Goal: Information Seeking & Learning: Learn about a topic

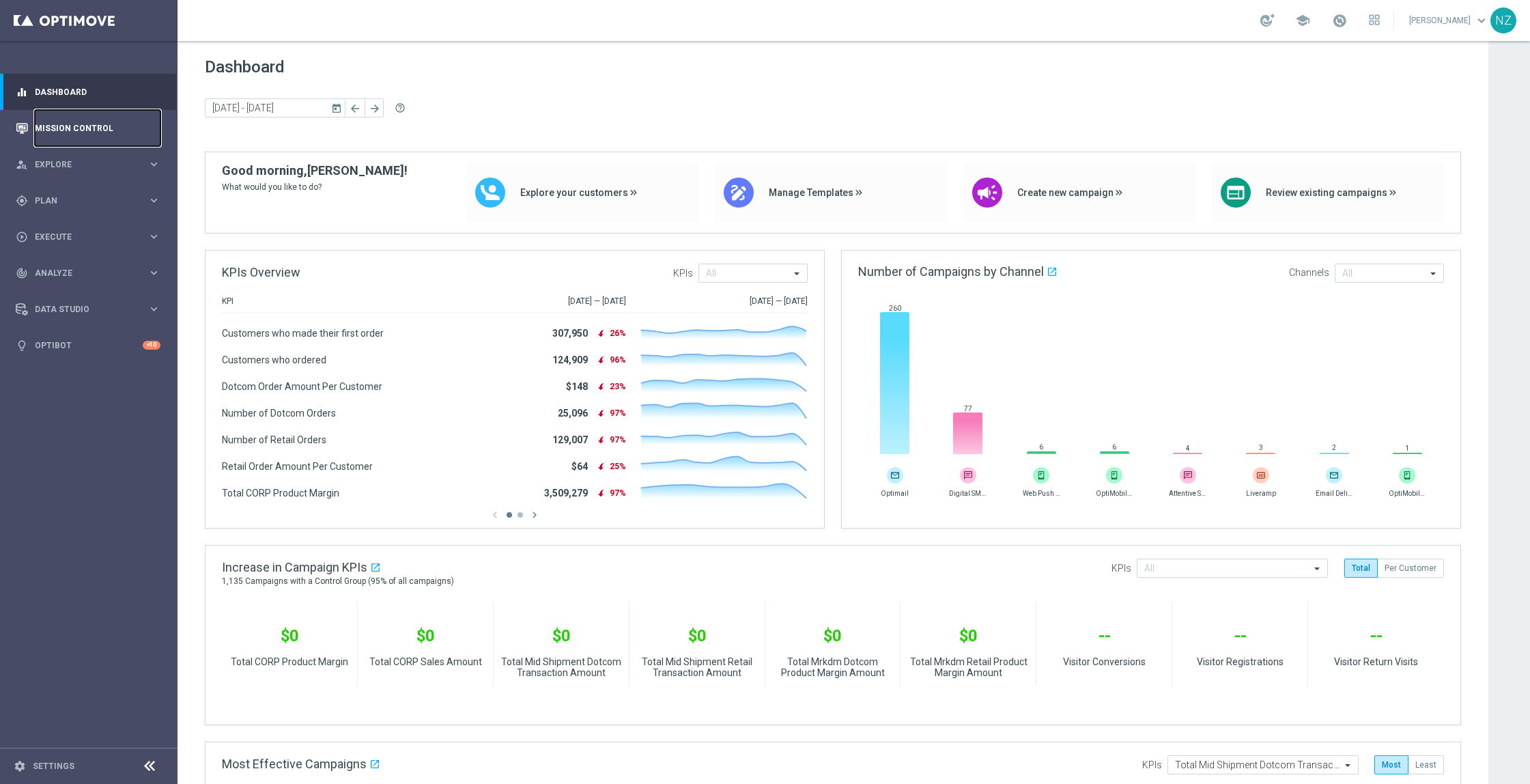
click at [90, 135] on link "Mission Control" at bounding box center [97, 128] width 125 height 36
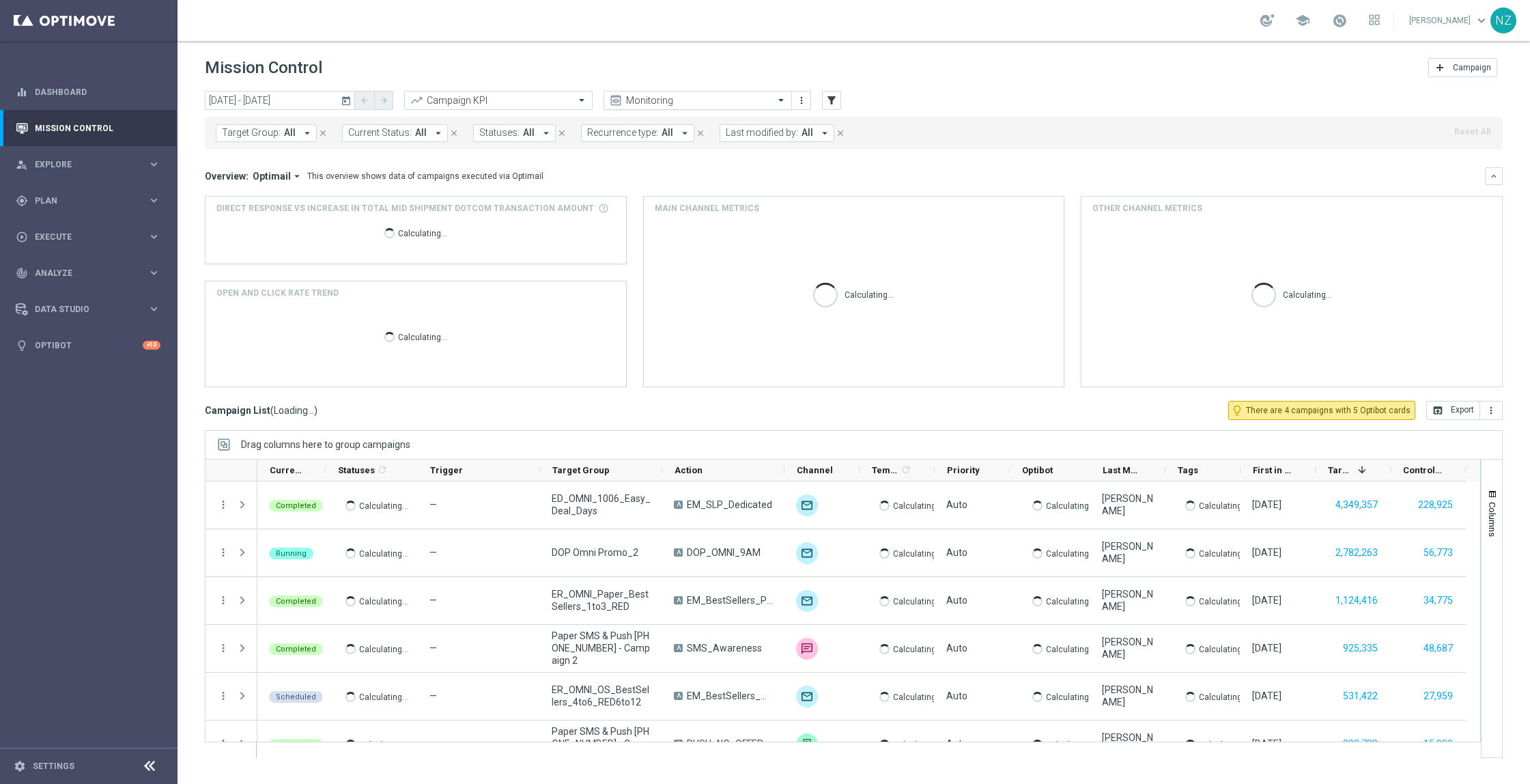
click at [645, 99] on input "text" at bounding box center [684, 100] width 146 height 11
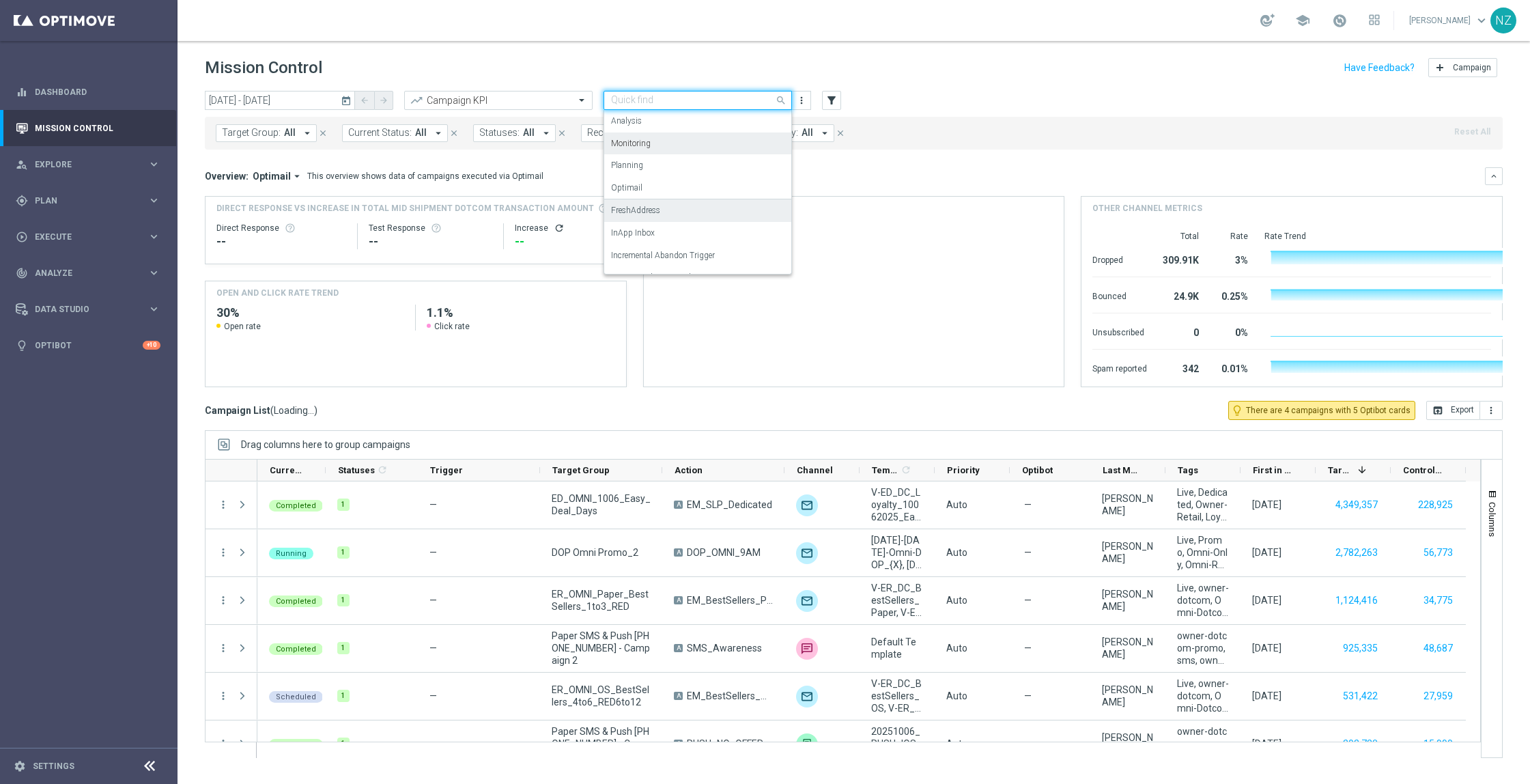
click at [657, 219] on div "Analysis Monitoring Planning Optimail FreshAddress InApp Inbox Incremental Aban…" at bounding box center [698, 192] width 187 height 164
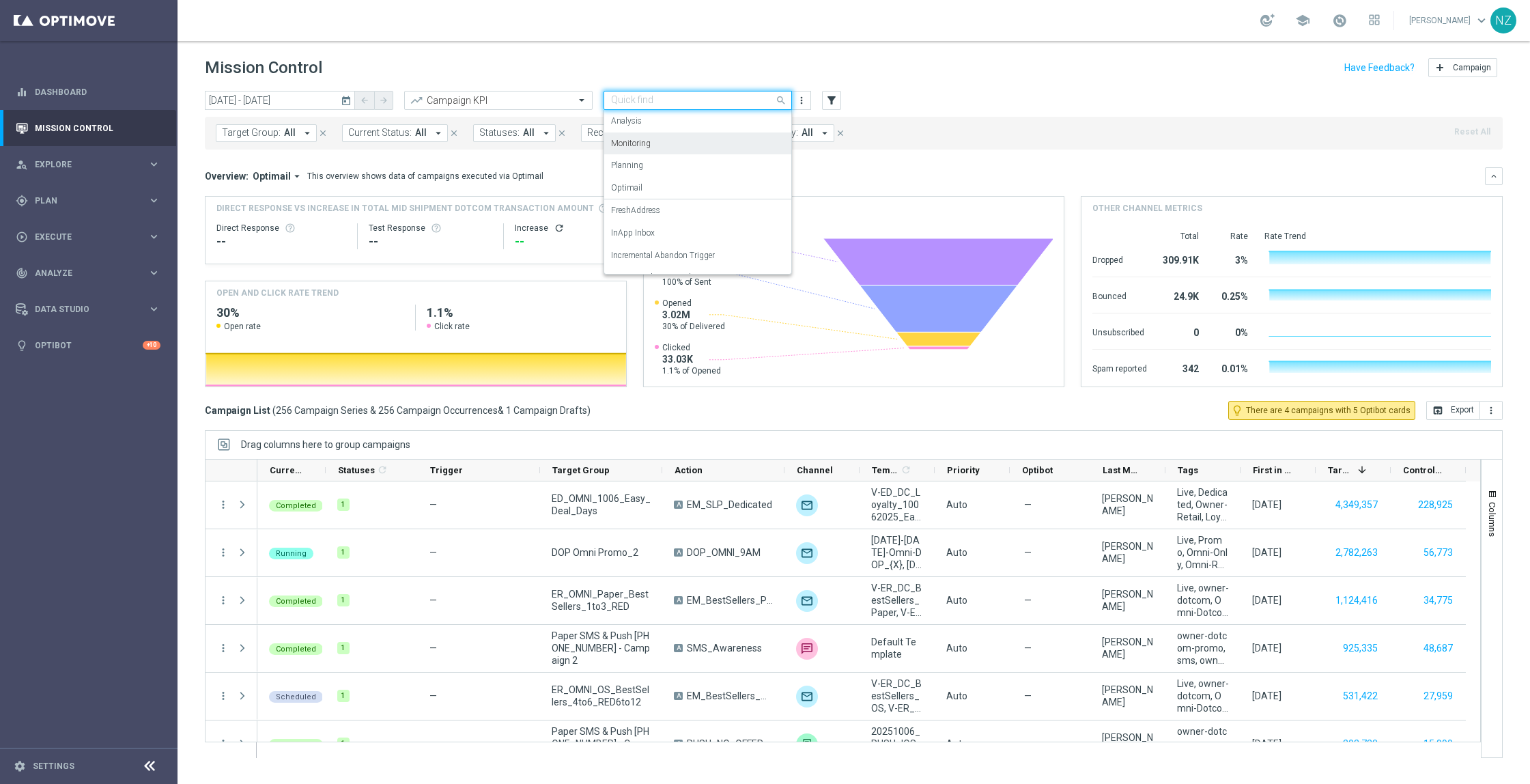
scroll to position [84, 0]
click at [643, 214] on label "Incremental SMS" at bounding box center [641, 215] width 61 height 11
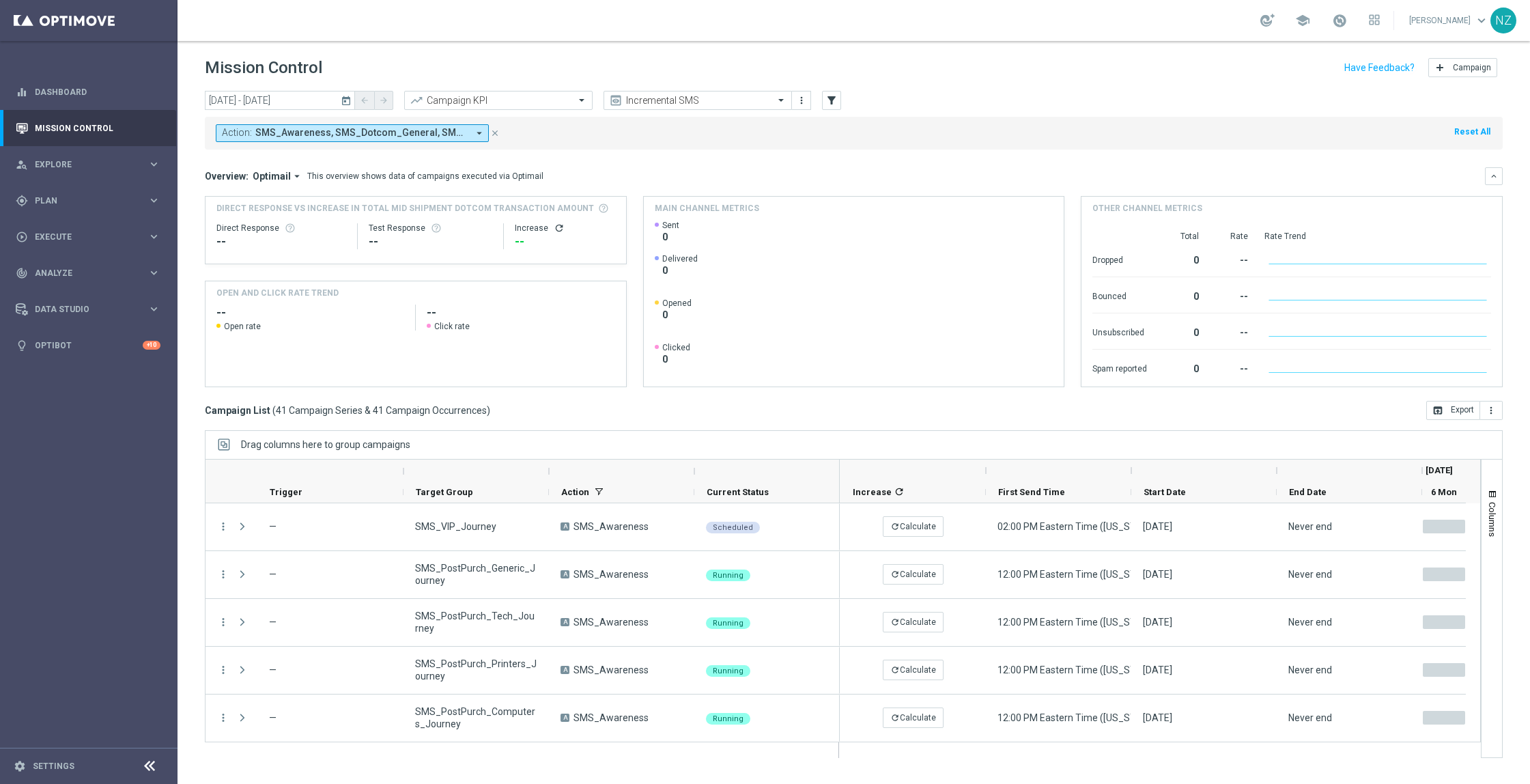
click at [347, 101] on icon "today" at bounding box center [347, 100] width 12 height 12
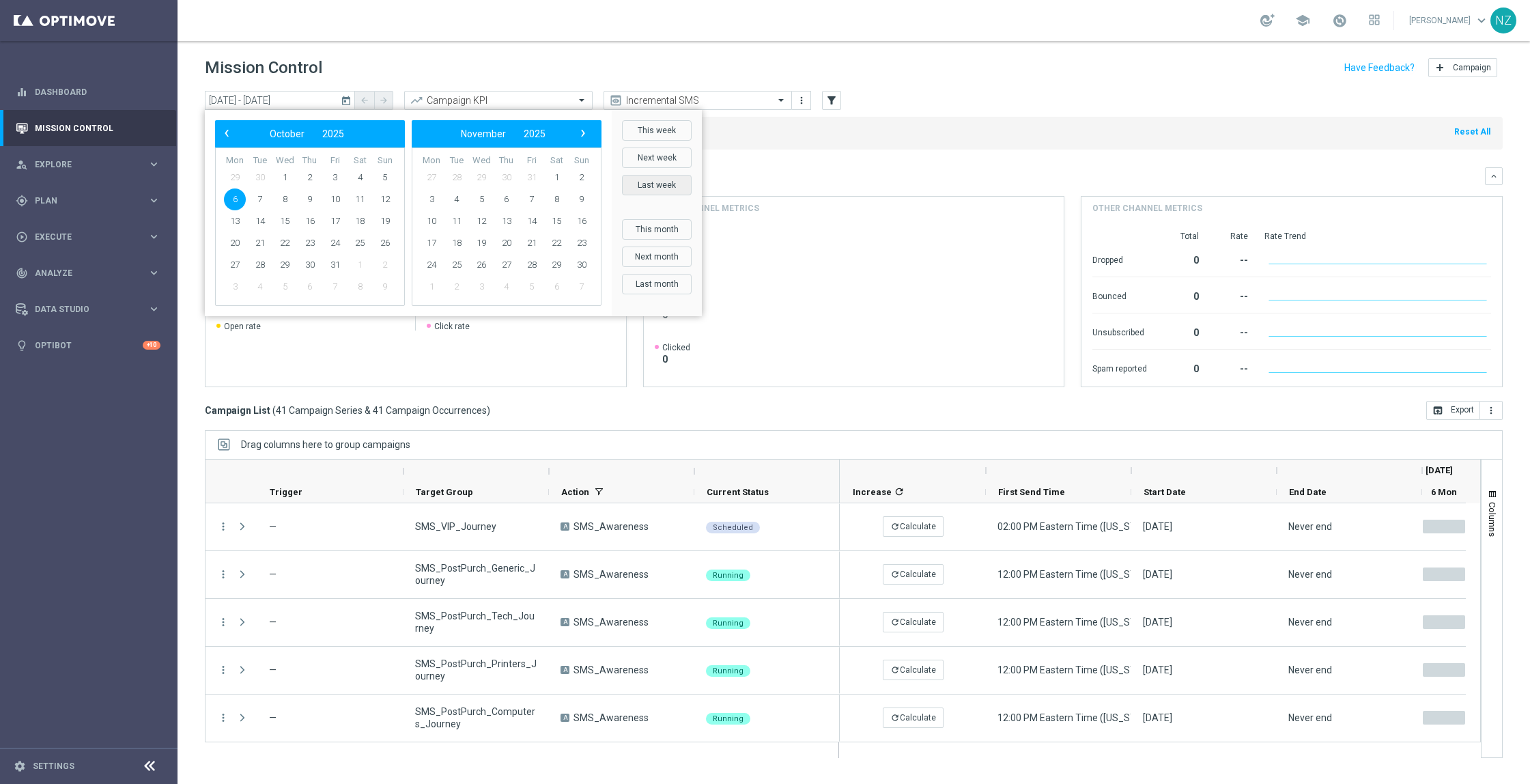
click at [666, 180] on button "Last week" at bounding box center [656, 185] width 70 height 21
type input "[DATE] - [DATE]"
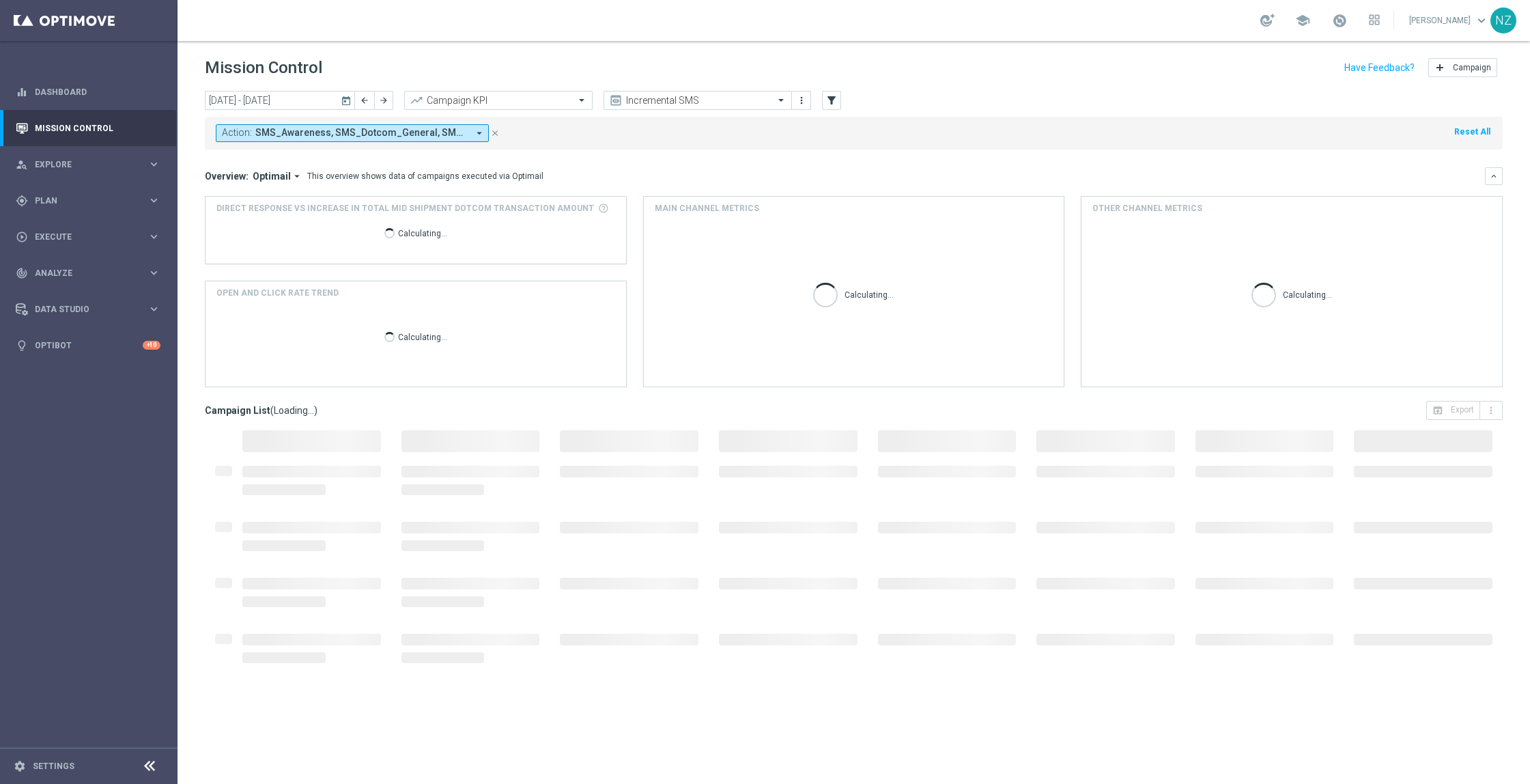
click at [970, 128] on div "Action: SMS_Awareness, SMS_Dotcom_General, SMS_Retail_General arrow_drop_down c…" at bounding box center [853, 133] width 1297 height 33
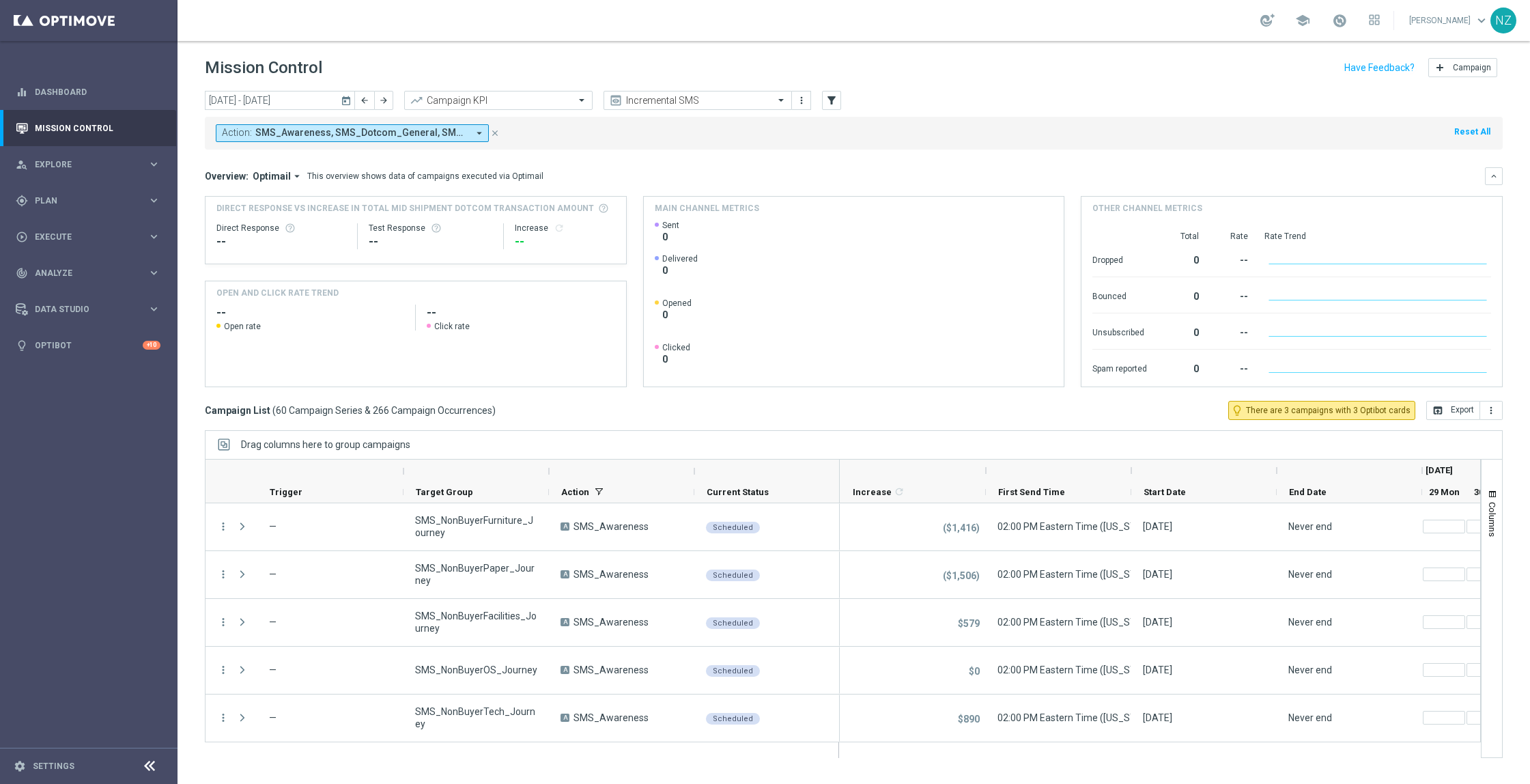
click at [475, 137] on icon "arrow_drop_down" at bounding box center [479, 133] width 12 height 12
click at [226, 179] on div "Selected 3 Of 392" at bounding box center [333, 180] width 221 height 11
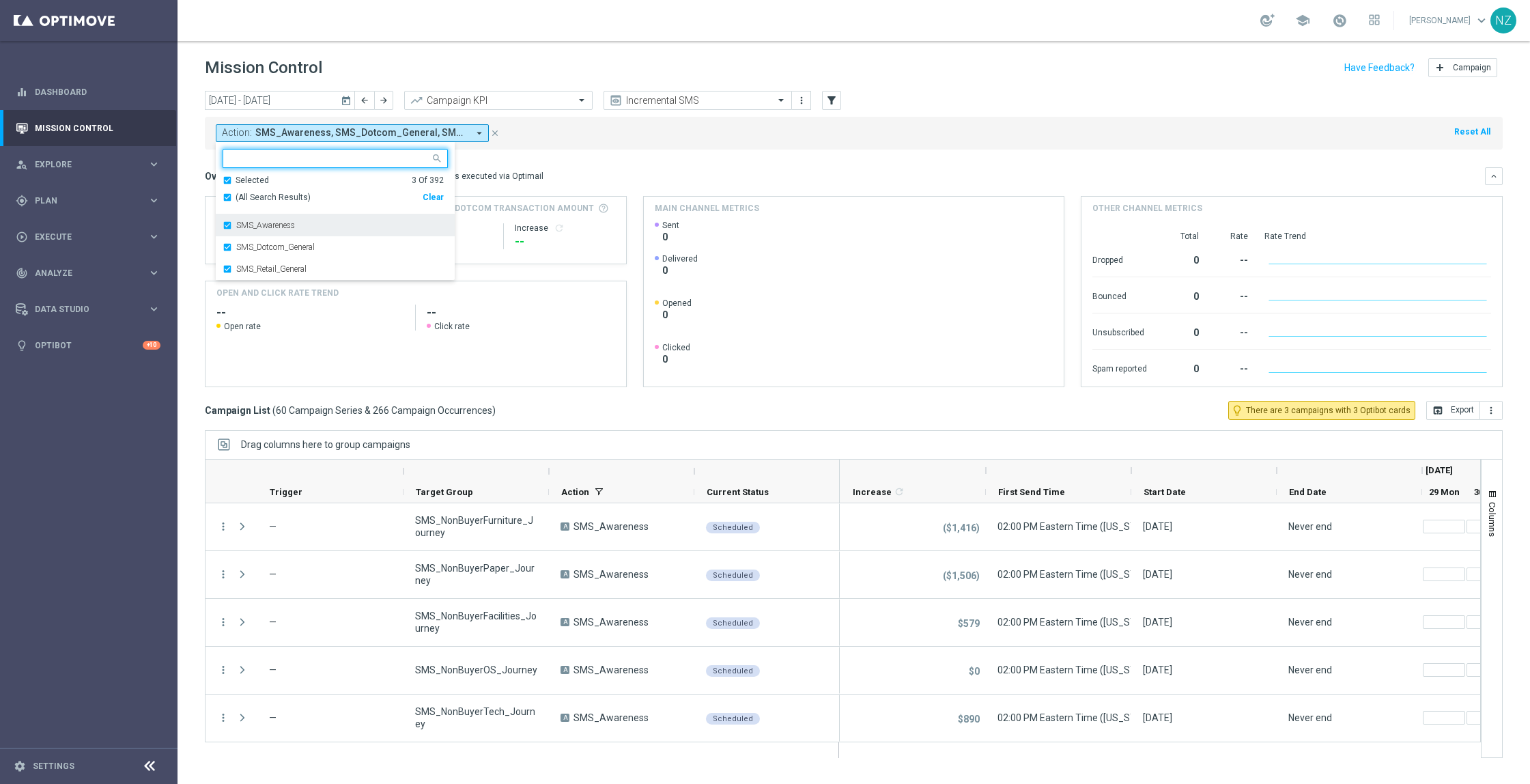
click at [226, 226] on div "SMS_Awareness" at bounding box center [335, 225] width 226 height 22
click at [226, 227] on div "SMS_Dotcom_General" at bounding box center [335, 225] width 226 height 22
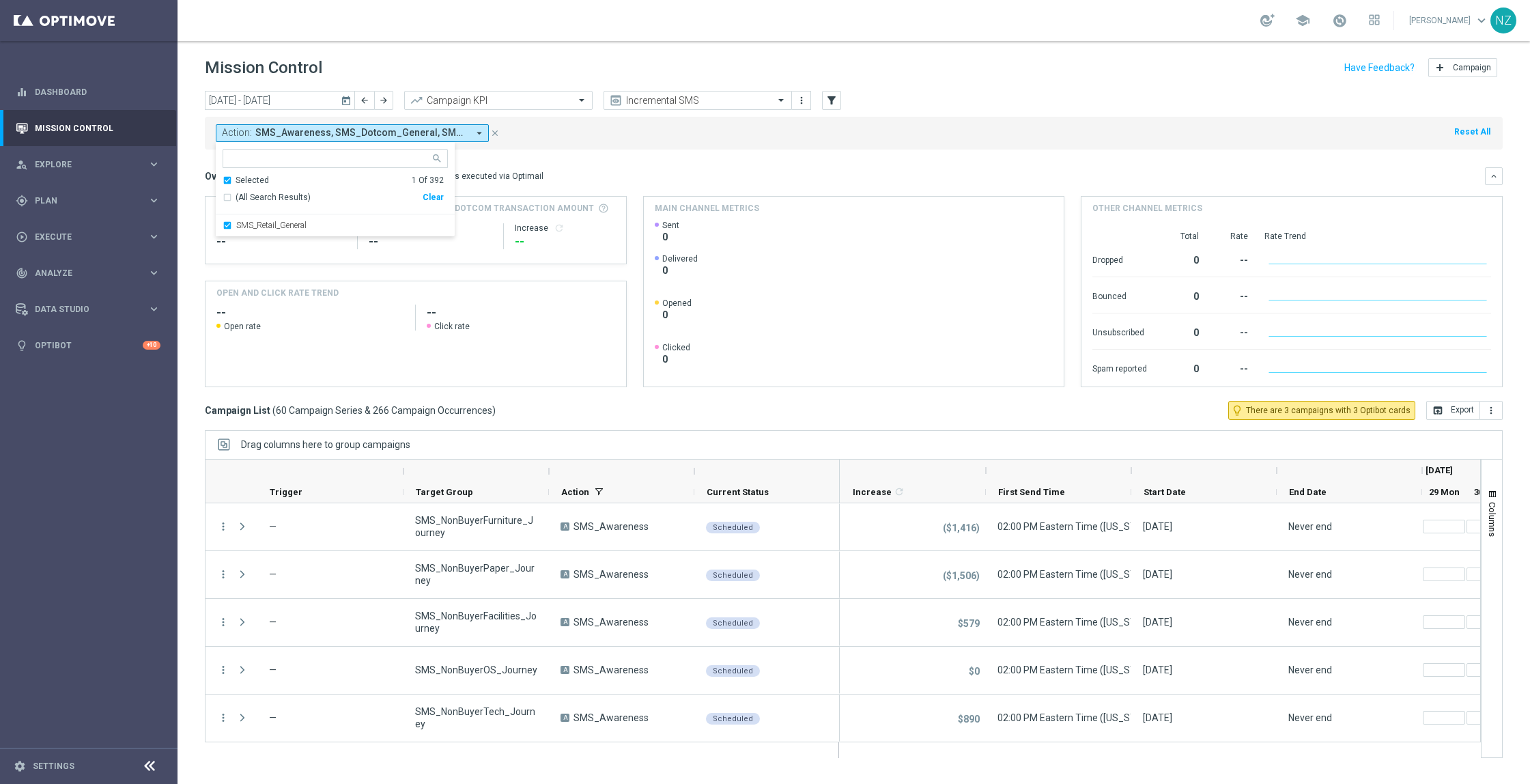
click at [706, 161] on mini-dashboard "Overview: Optimail arrow_drop_down This overview shows data of campaigns execut…" at bounding box center [853, 275] width 1297 height 252
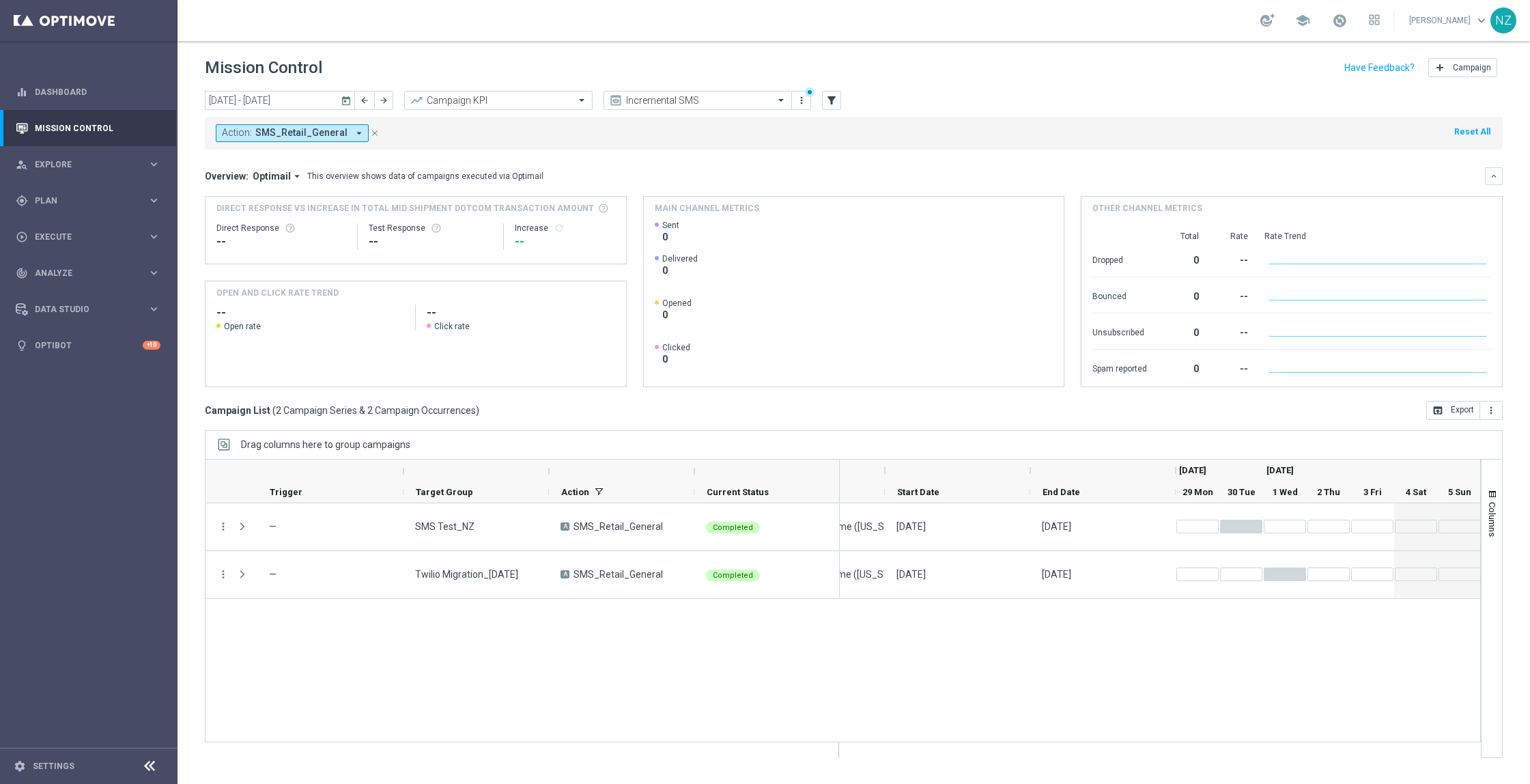
scroll to position [0, 0]
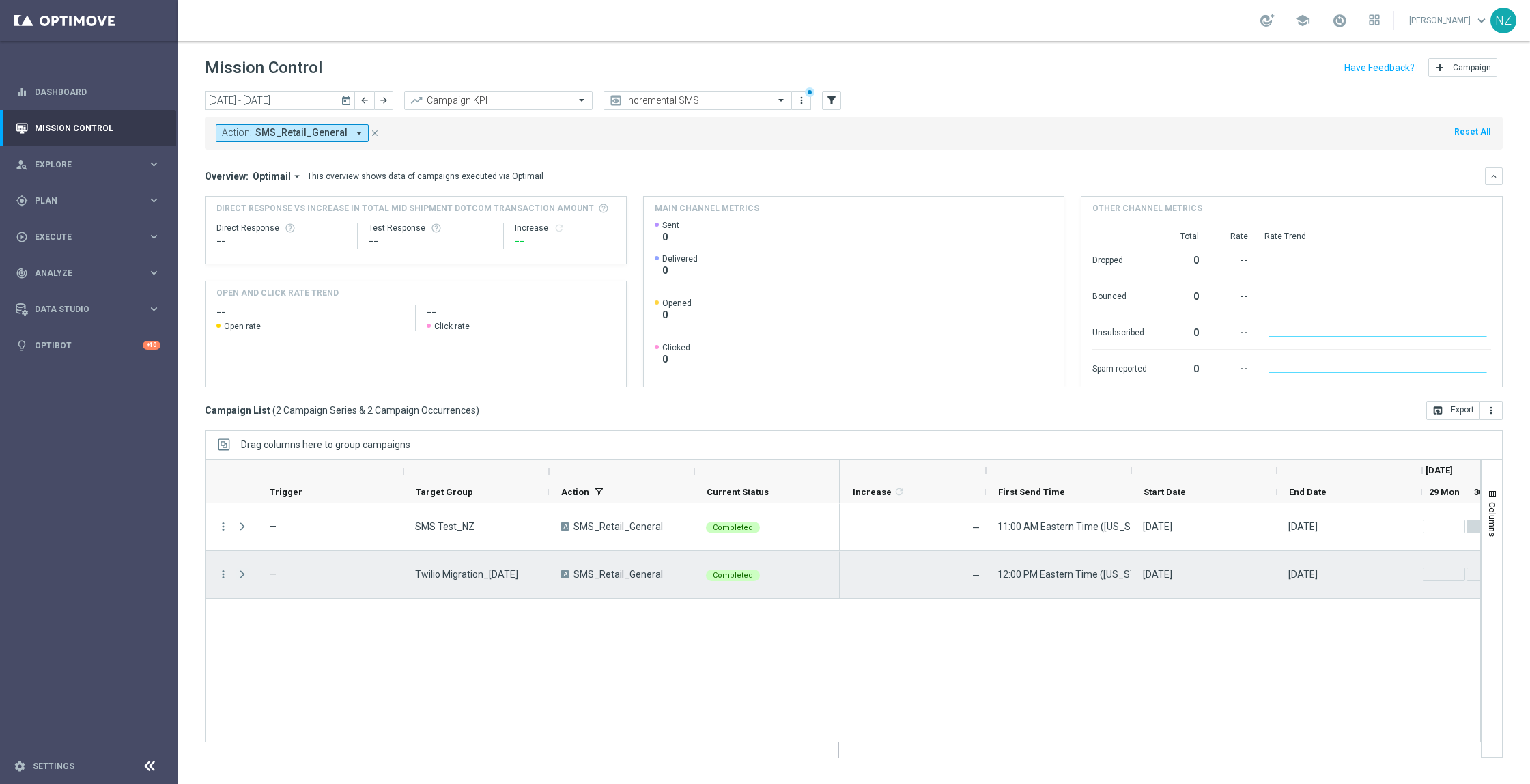
click at [244, 569] on span at bounding box center [242, 574] width 12 height 11
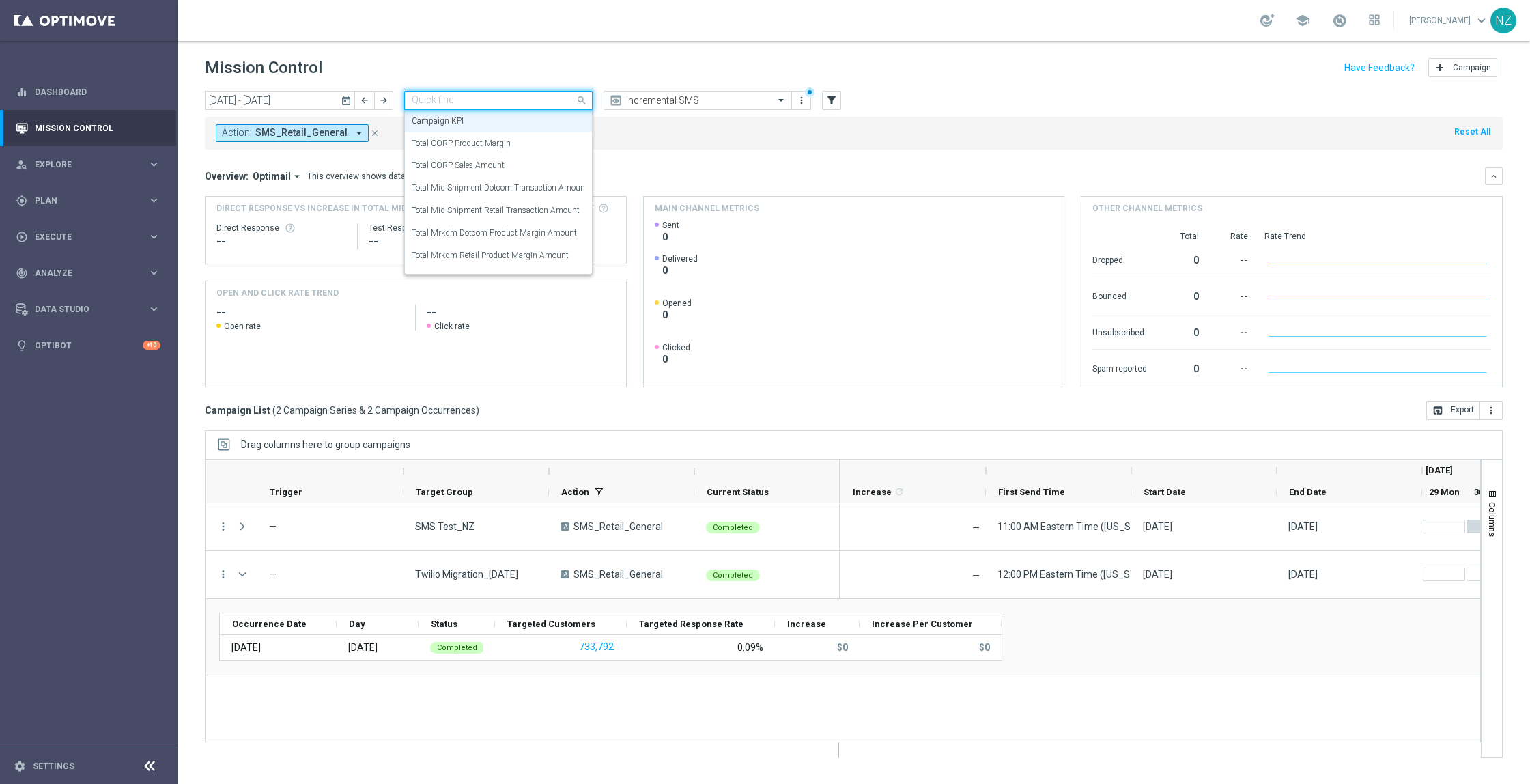
click at [502, 102] on input "text" at bounding box center [484, 100] width 146 height 11
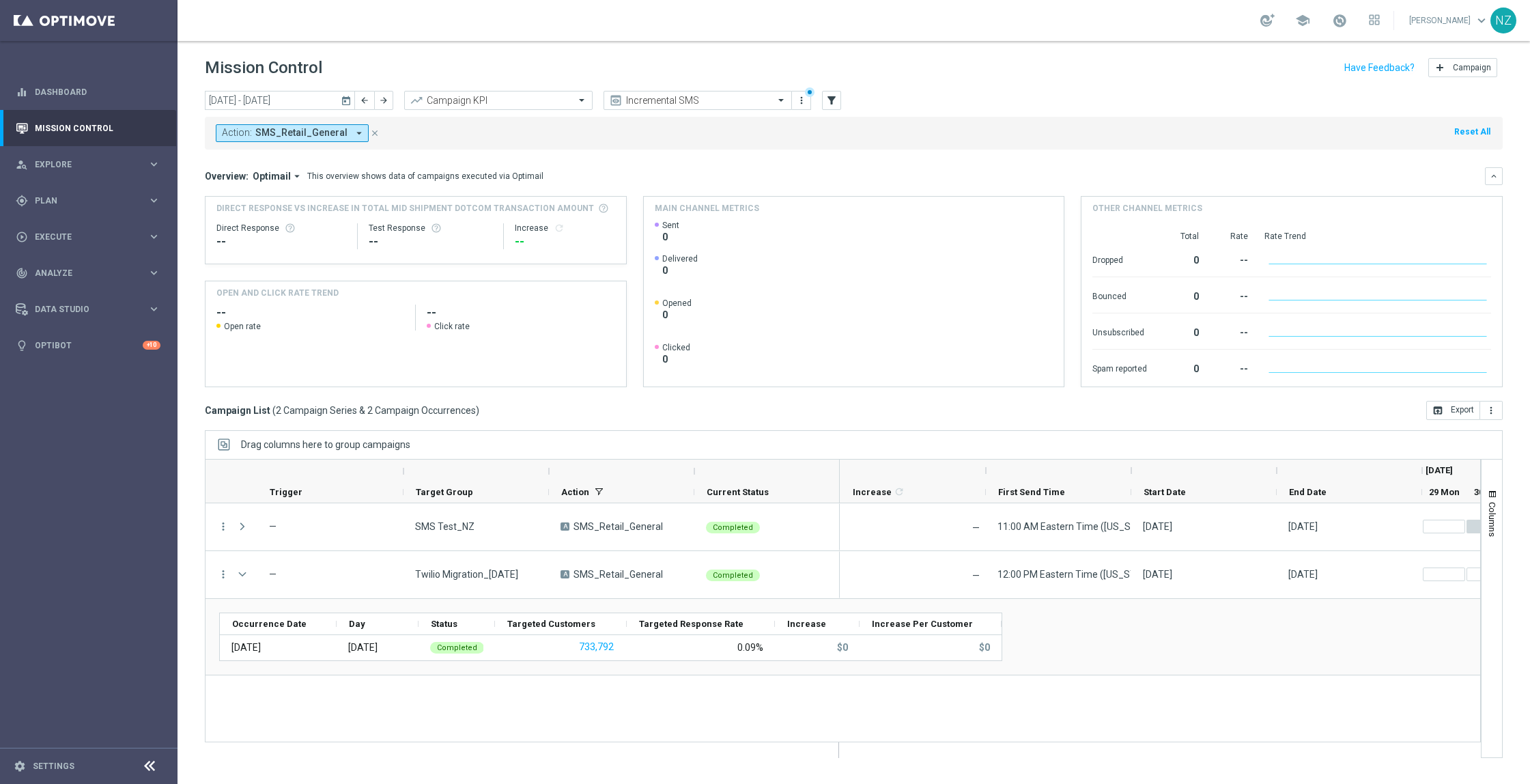
click at [778, 155] on mini-dashboard "Overview: Optimail arrow_drop_down This overview shows data of campaigns execut…" at bounding box center [853, 275] width 1297 height 252
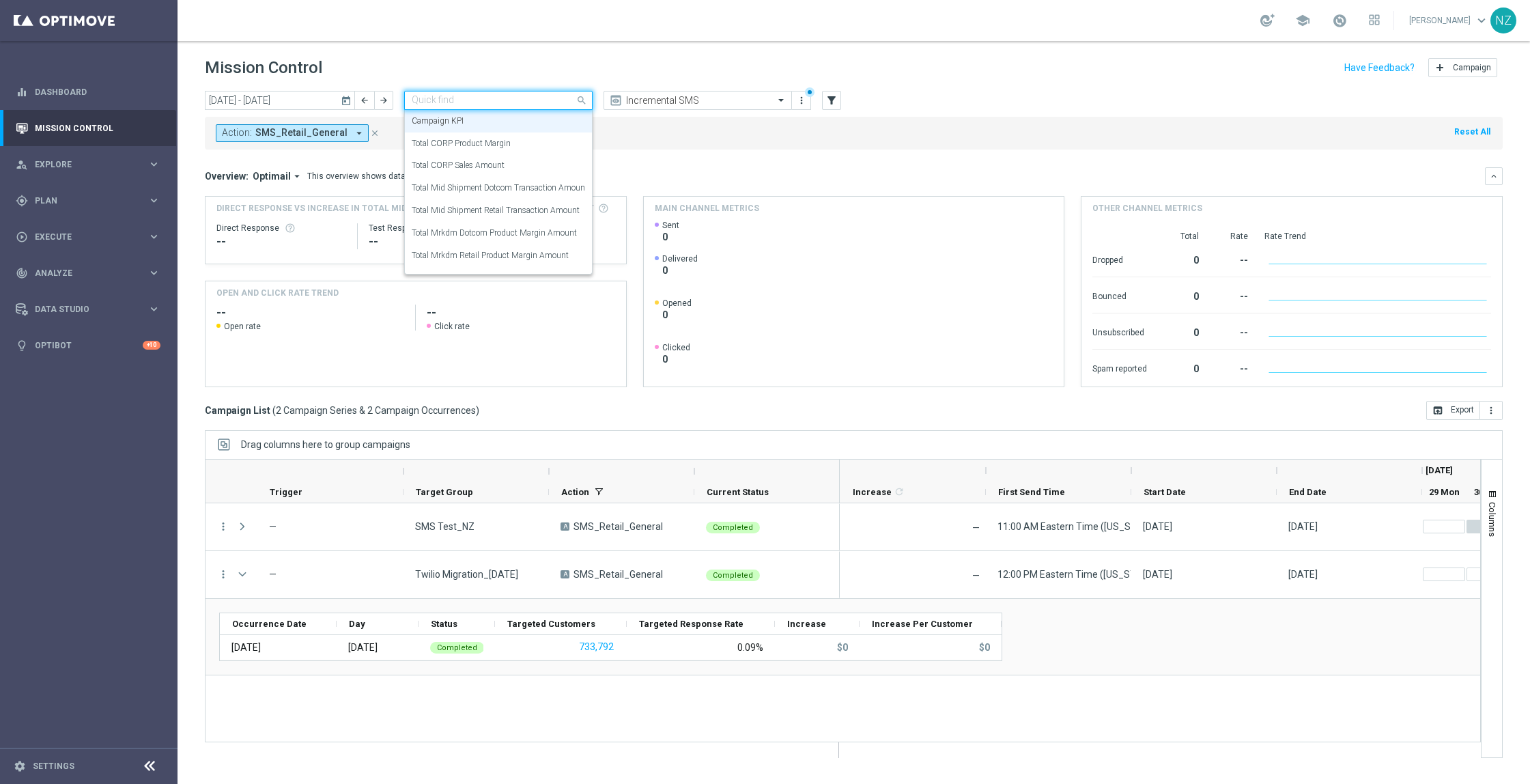
click at [520, 107] on div "Quick find Campaign KPI" at bounding box center [498, 100] width 188 height 19
click at [494, 163] on label "Total CORP Sales Amount" at bounding box center [457, 165] width 92 height 11
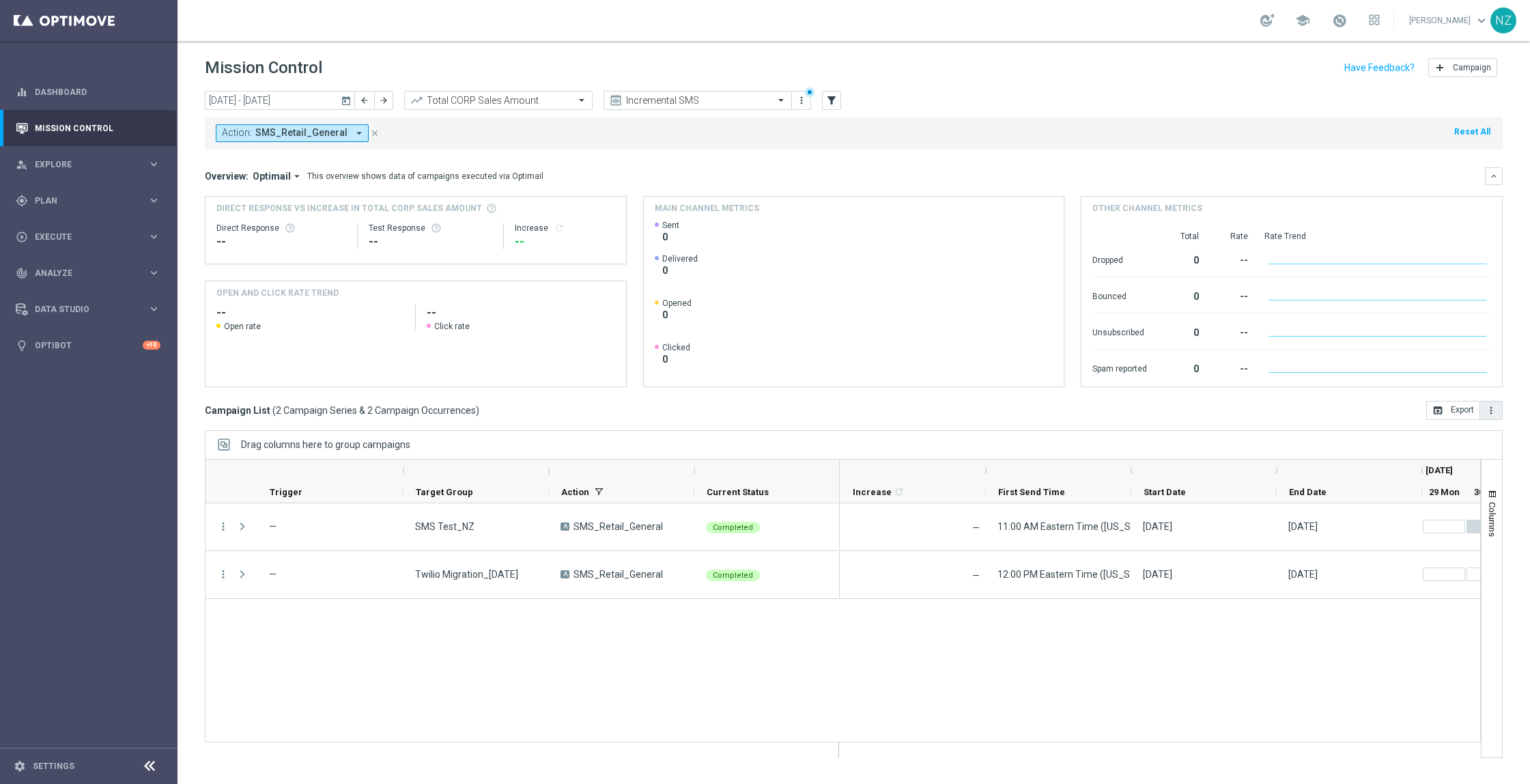
click at [1487, 411] on icon "more_vert" at bounding box center [1490, 410] width 11 height 11
click at [1463, 424] on li "Export with occurrences" at bounding box center [1447, 434] width 112 height 22
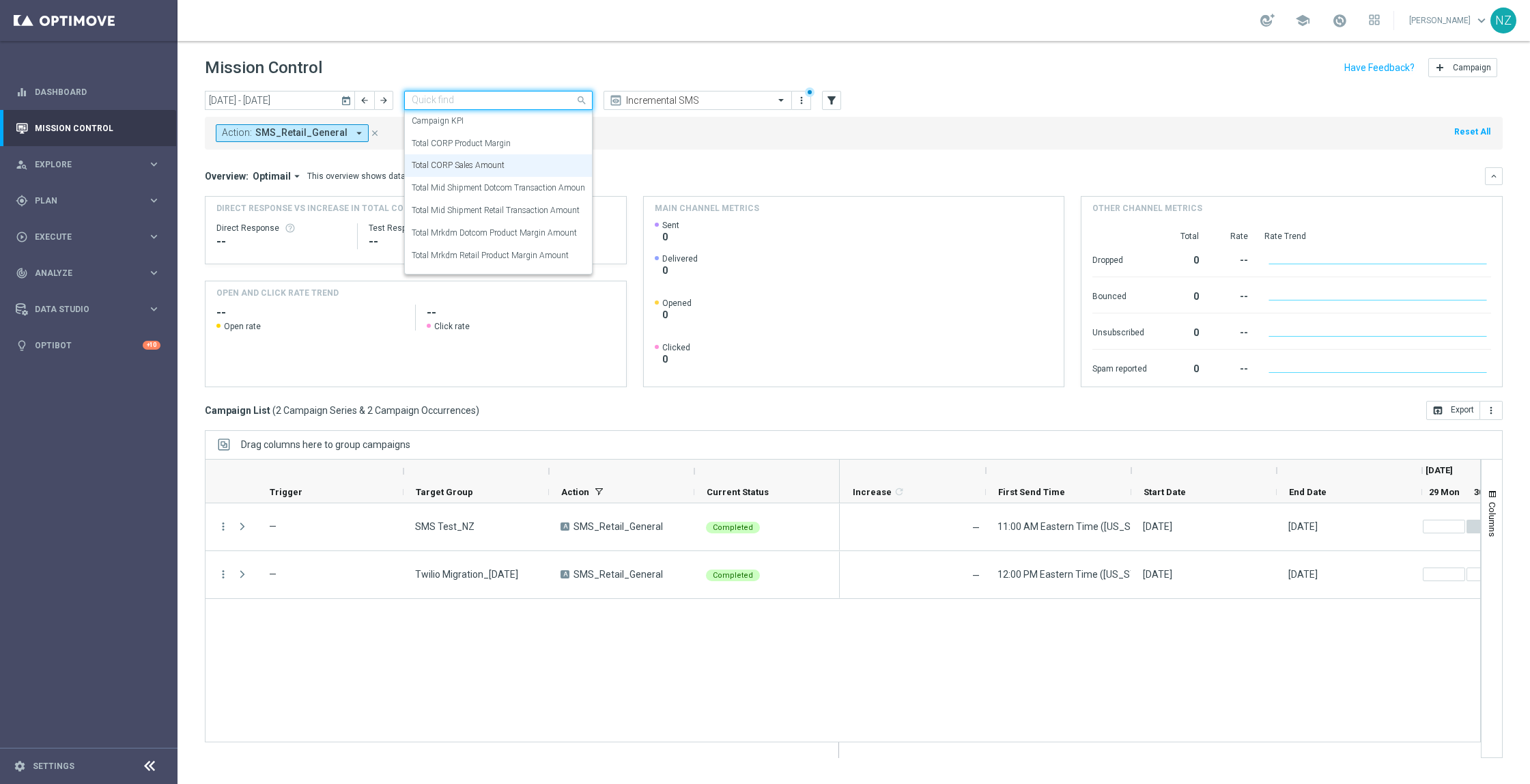
click at [537, 105] on input "text" at bounding box center [484, 100] width 146 height 11
click at [506, 214] on label "Total Mid Shipment Retail Transaction Amount" at bounding box center [495, 210] width 168 height 11
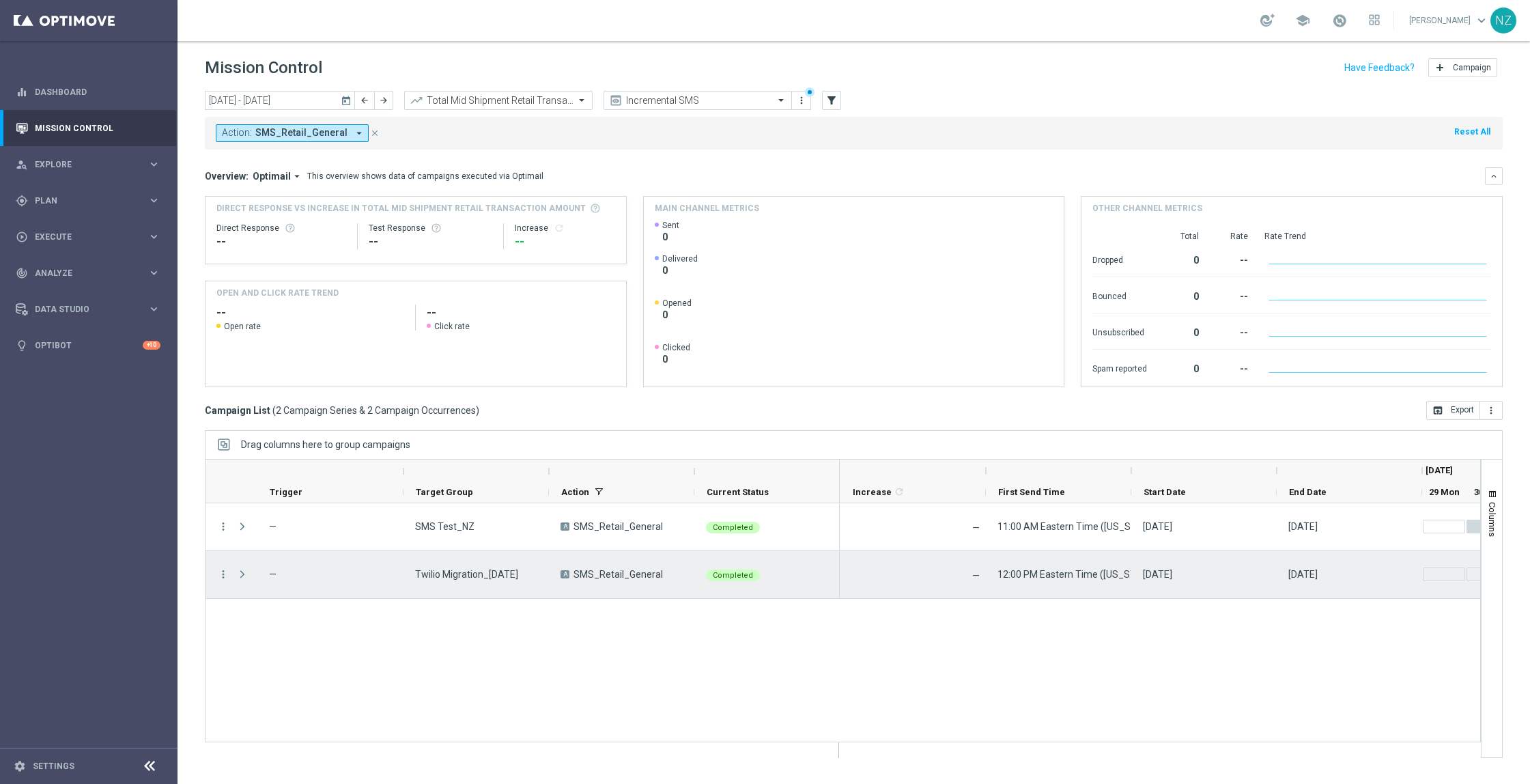
click at [238, 583] on span "Press SPACE to select this row." at bounding box center [243, 574] width 15 height 28
click at [242, 572] on span "Press SPACE to select this row." at bounding box center [242, 574] width 12 height 11
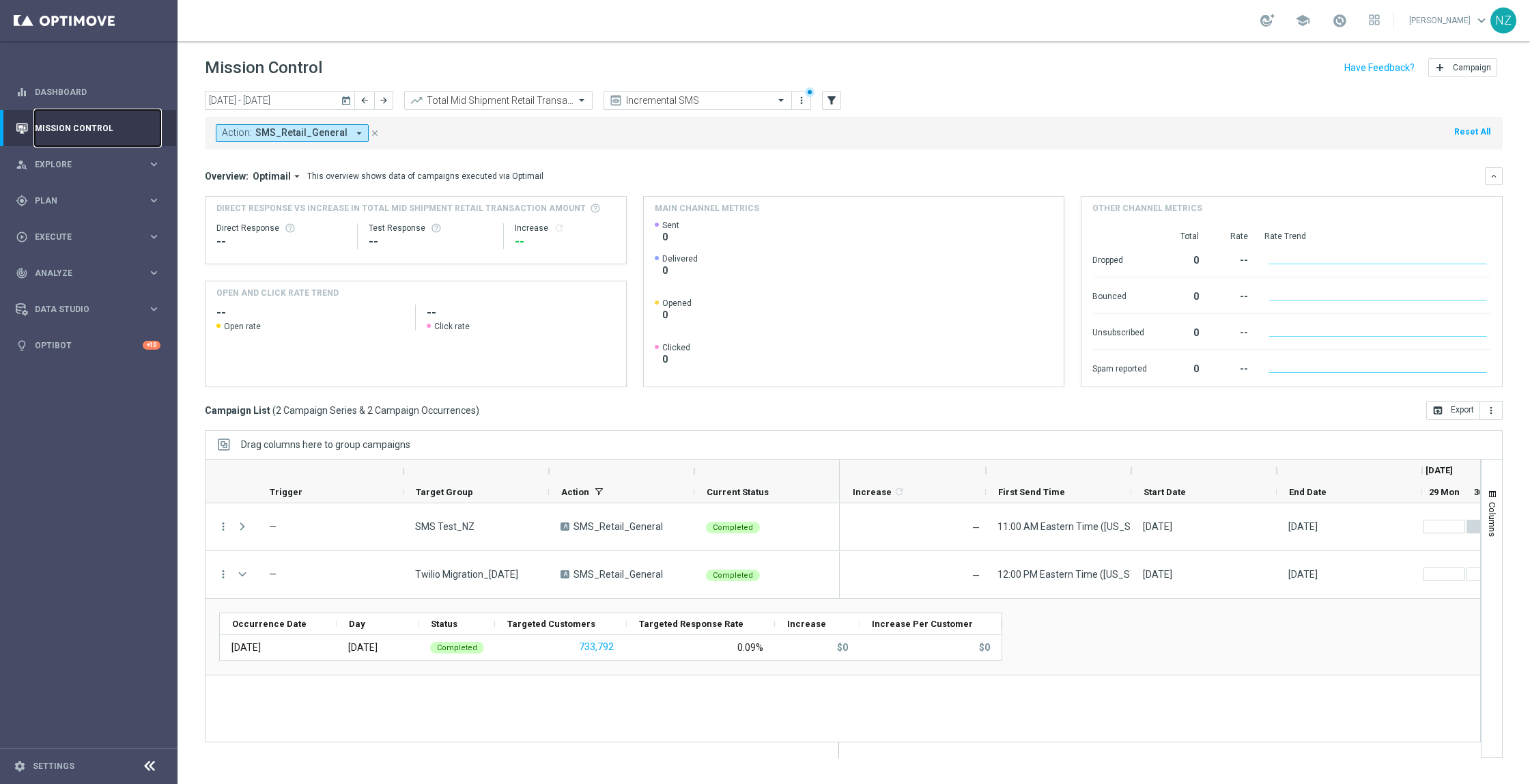
click at [100, 131] on link "Mission Control" at bounding box center [97, 128] width 125 height 36
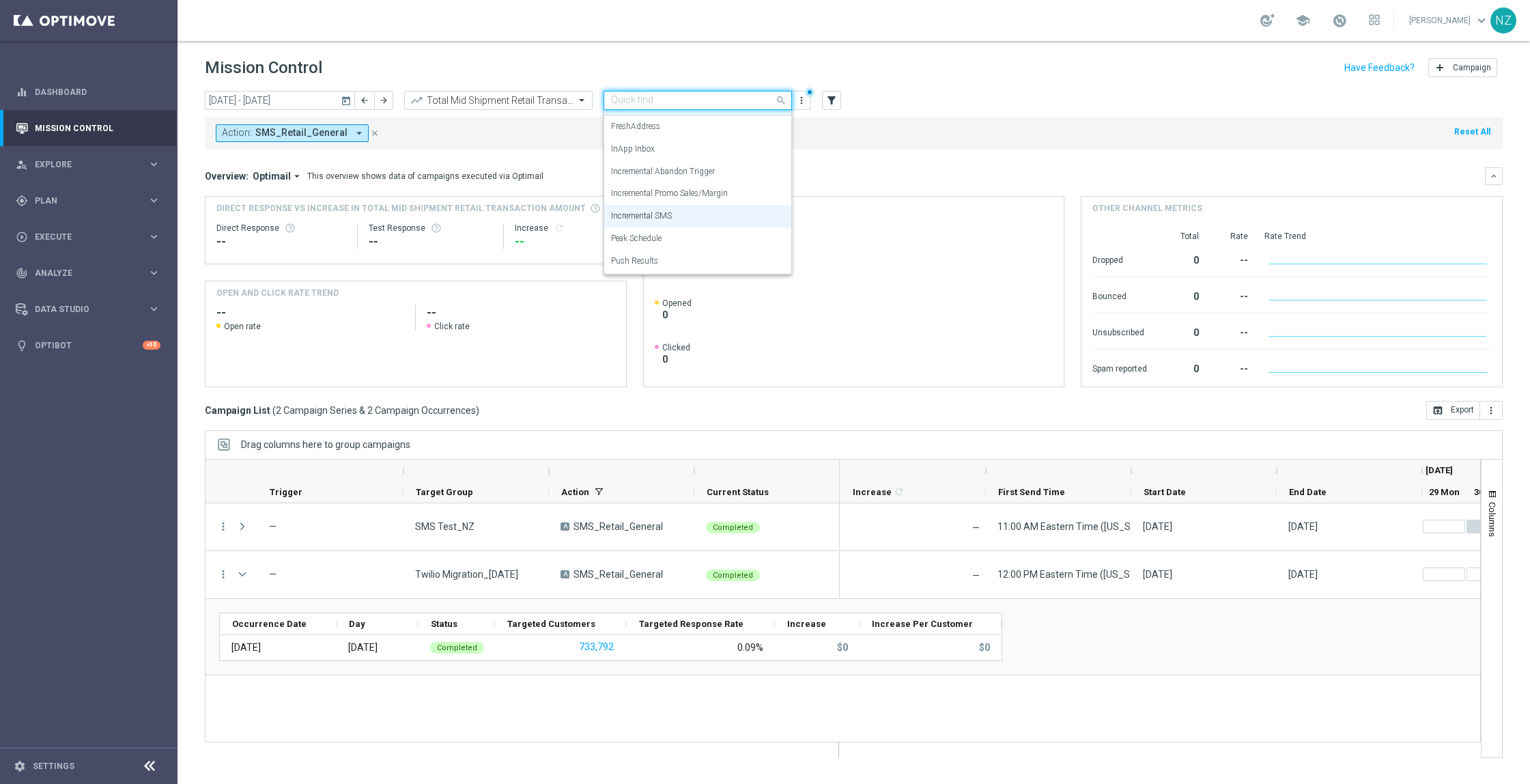
click at [717, 106] on div "Quick find Incremental SMS" at bounding box center [698, 100] width 188 height 19
drag, startPoint x: 791, startPoint y: 196, endPoint x: 785, endPoint y: 108, distance: 88.2
click at [785, 108] on ng-select "Quick find Incremental SMS Analysis Monitoring Planning Optimail FreshAddress I…" at bounding box center [698, 100] width 188 height 19
click at [644, 138] on label "Monitoring" at bounding box center [631, 143] width 40 height 11
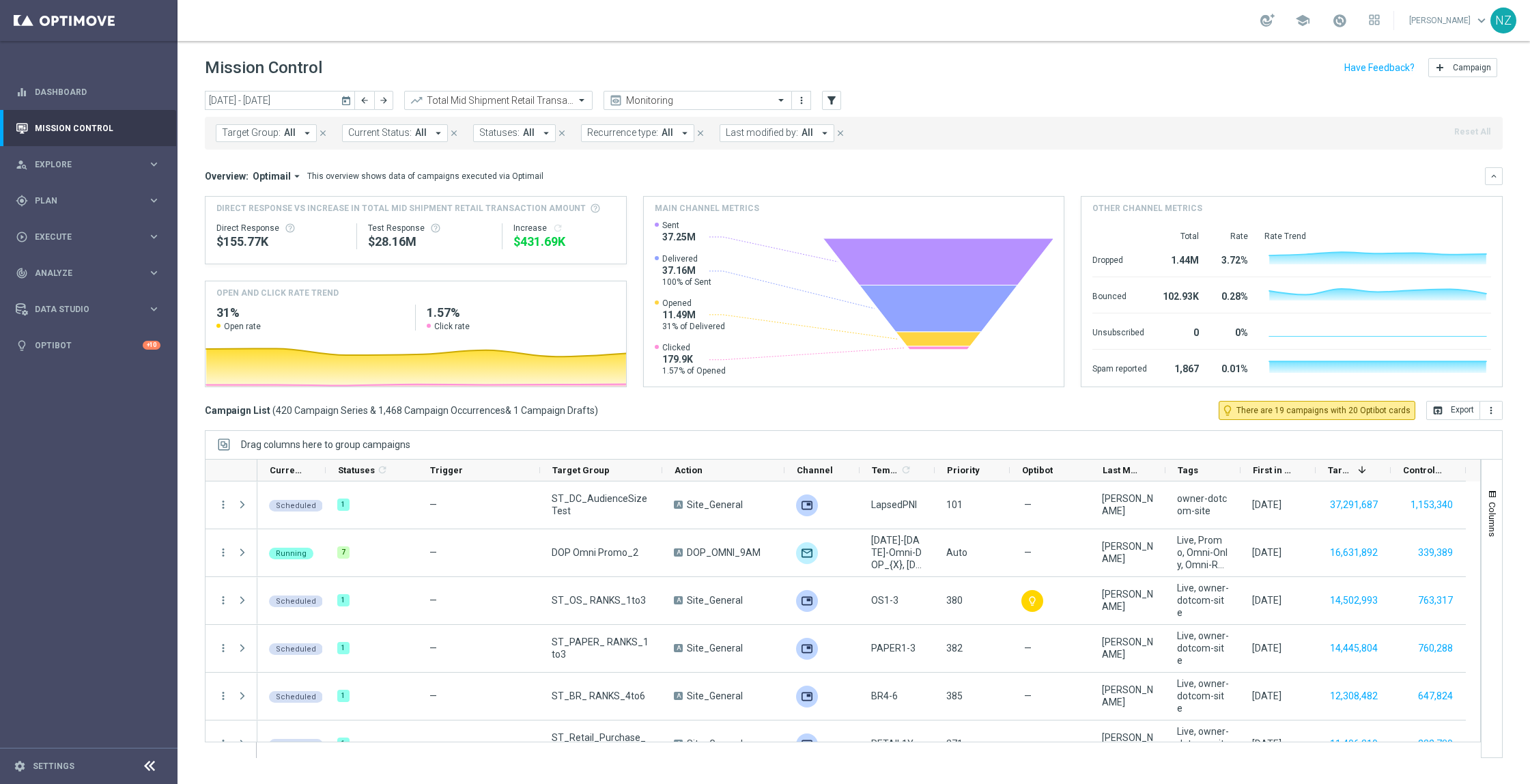
click at [253, 137] on span "Target Group:" at bounding box center [252, 132] width 59 height 11
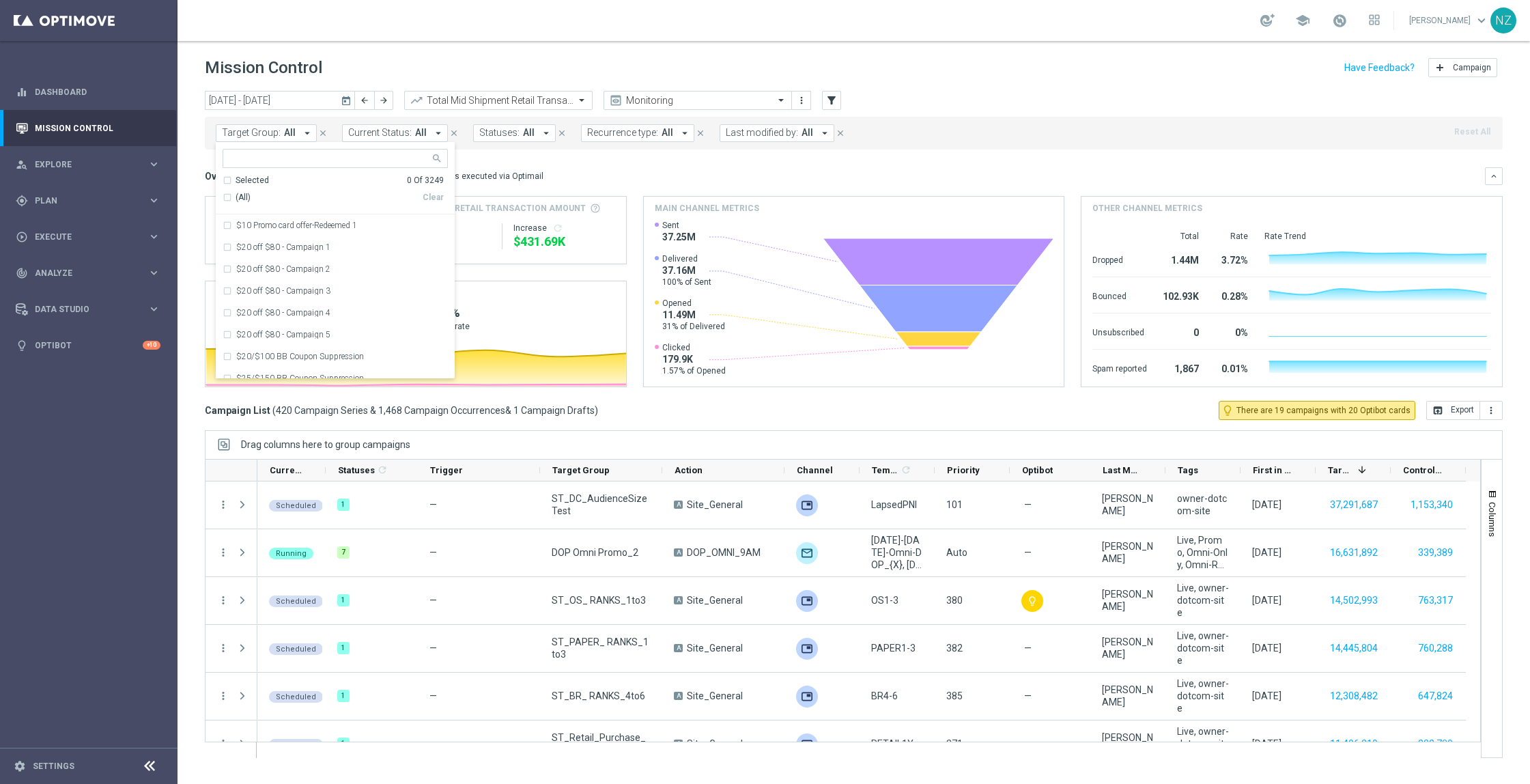
click at [253, 137] on span "Target Group:" at bounding box center [252, 132] width 59 height 11
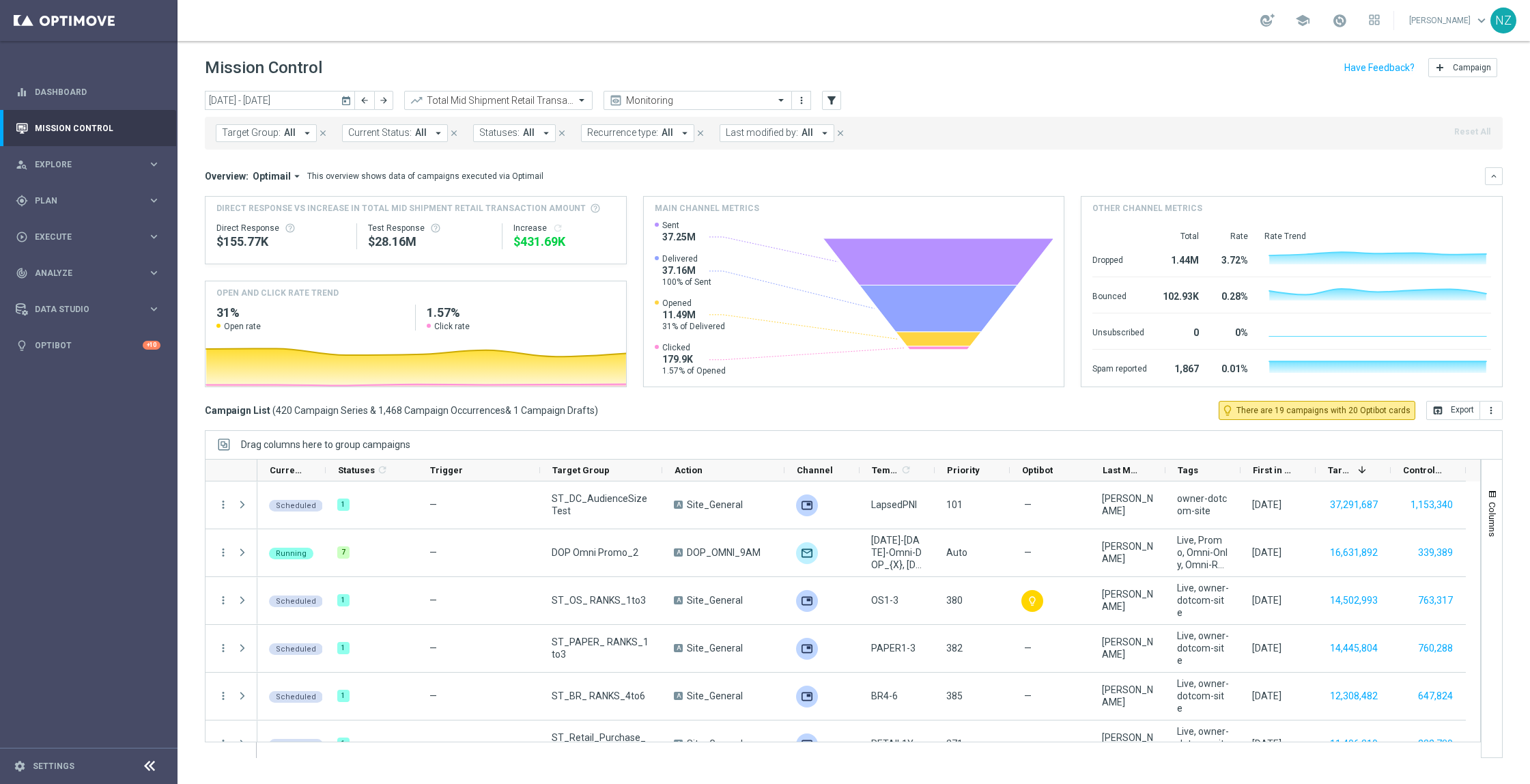
click at [979, 125] on div "Target Group: All arrow_drop_down close Current Status: All arrow_drop_down clo…" at bounding box center [853, 133] width 1297 height 33
click at [251, 131] on span "Target Group:" at bounding box center [252, 132] width 59 height 11
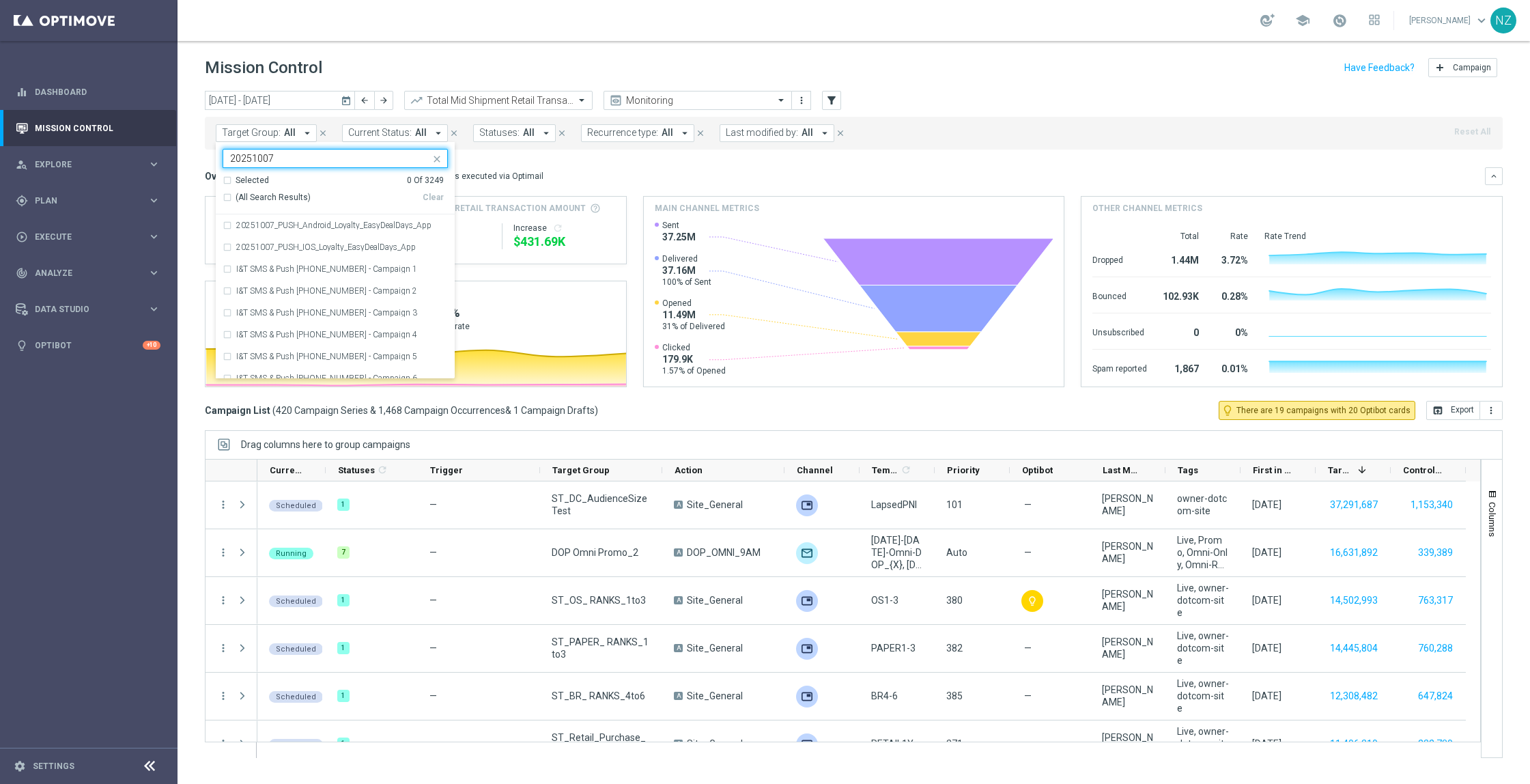
click at [231, 177] on div "Selected 0 Of 3249" at bounding box center [333, 180] width 221 height 11
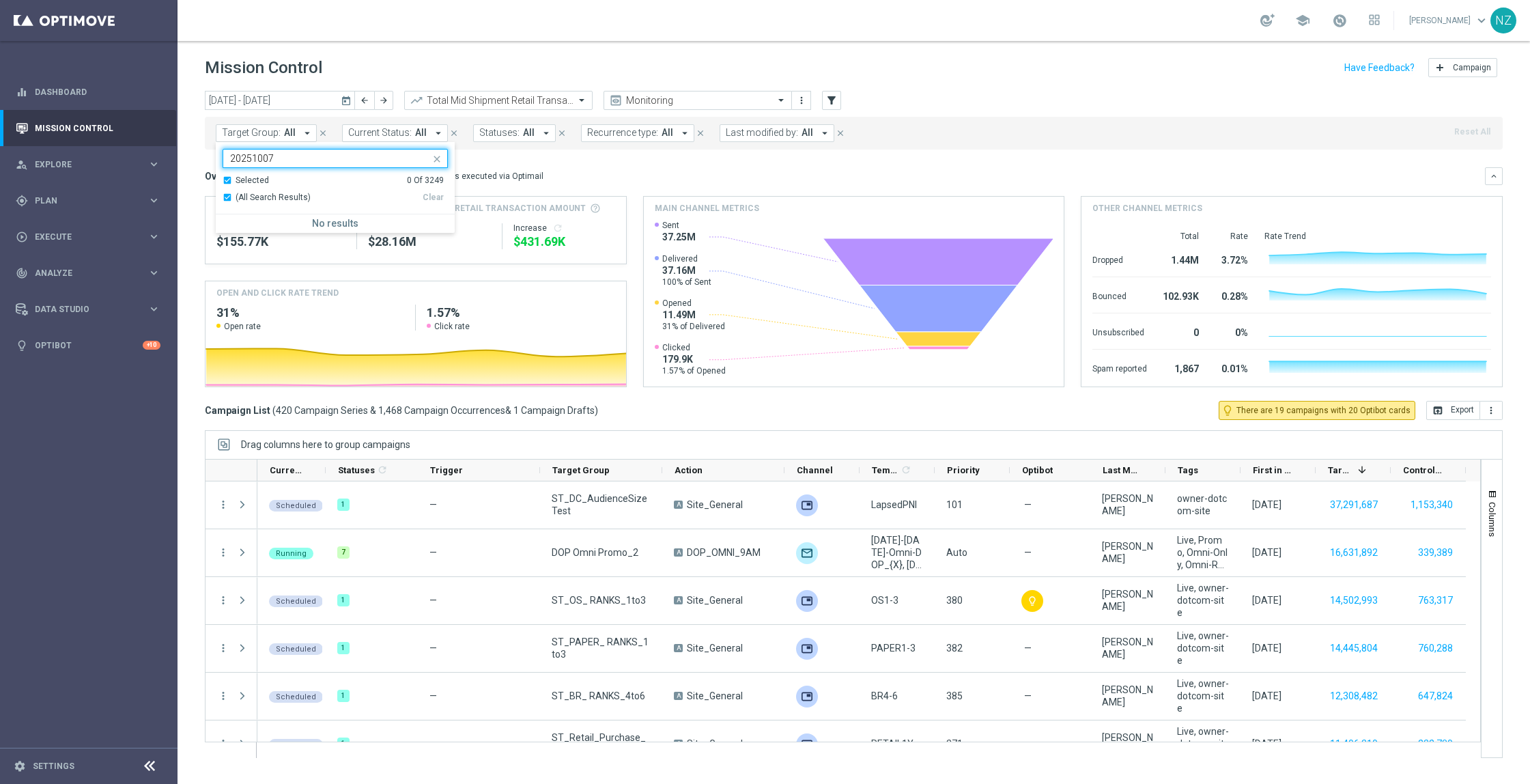
type input "20251007"
click at [893, 184] on div "Overview: Optimail arrow_drop_down This overview shows data of campaigns execut…" at bounding box center [853, 175] width 1297 height 18
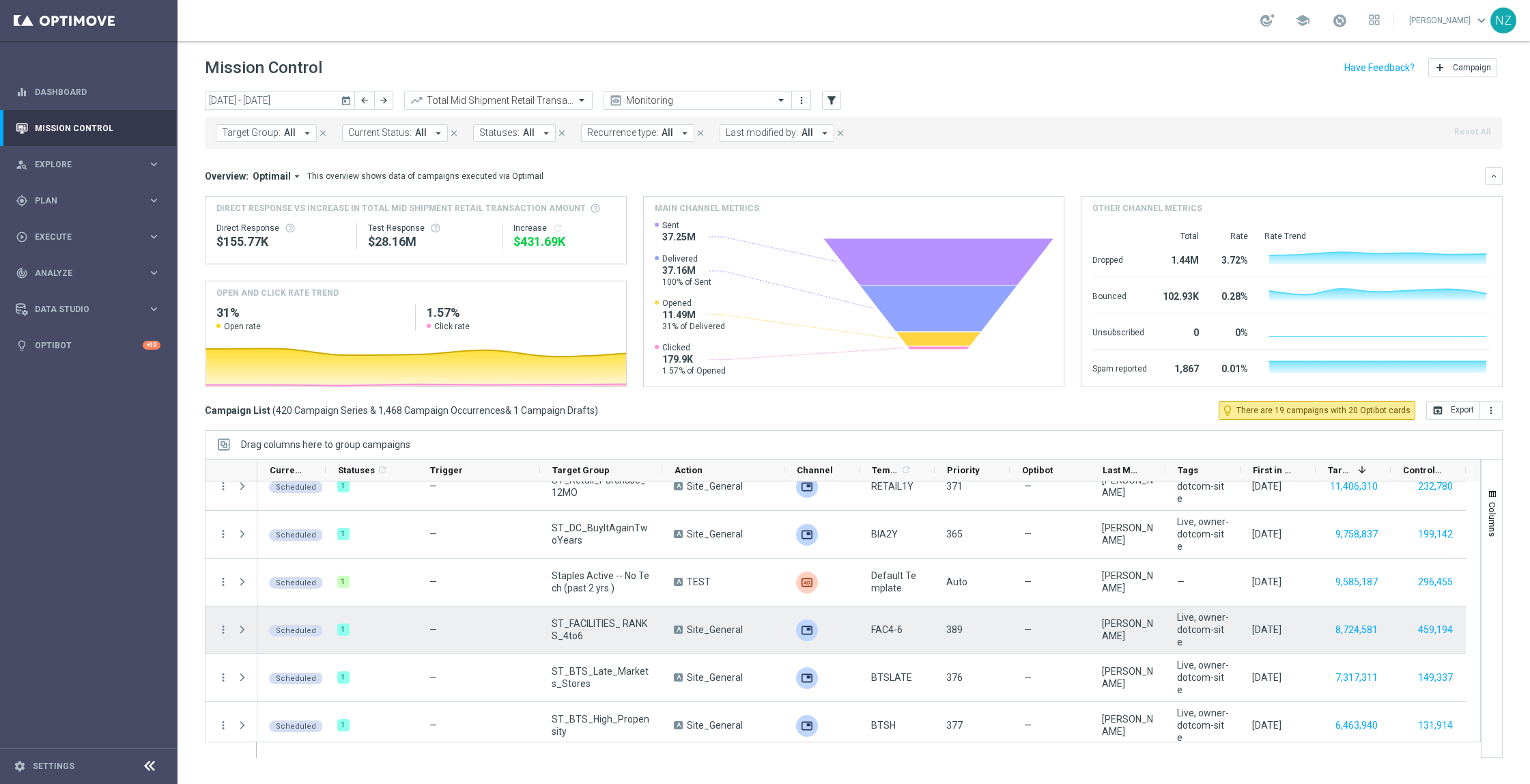
scroll to position [287, 0]
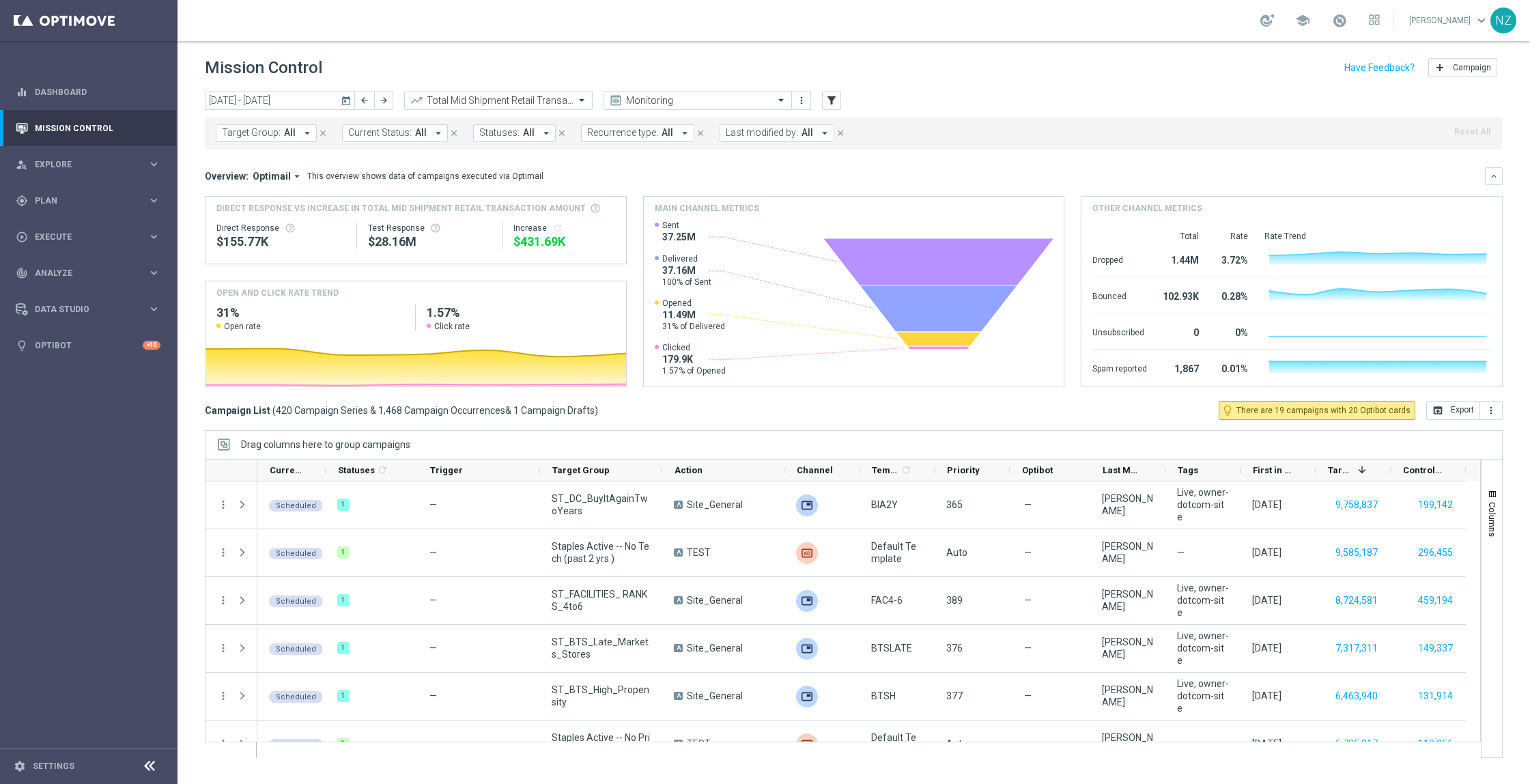
click at [287, 139] on button "Target Group: All arrow_drop_down" at bounding box center [266, 133] width 101 height 18
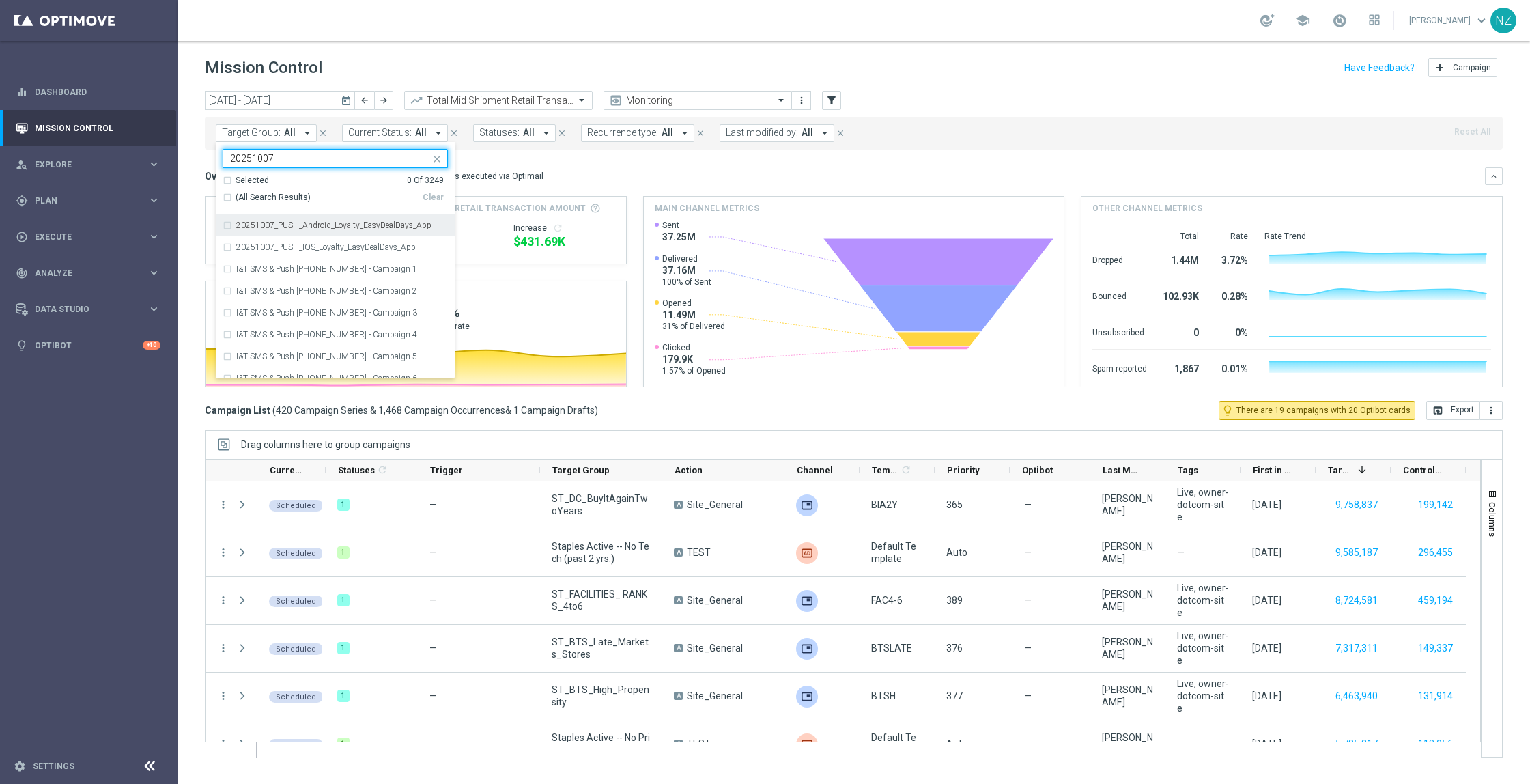
click at [225, 197] on div "(All Search Results)" at bounding box center [322, 197] width 200 height 11
type input "20251007"
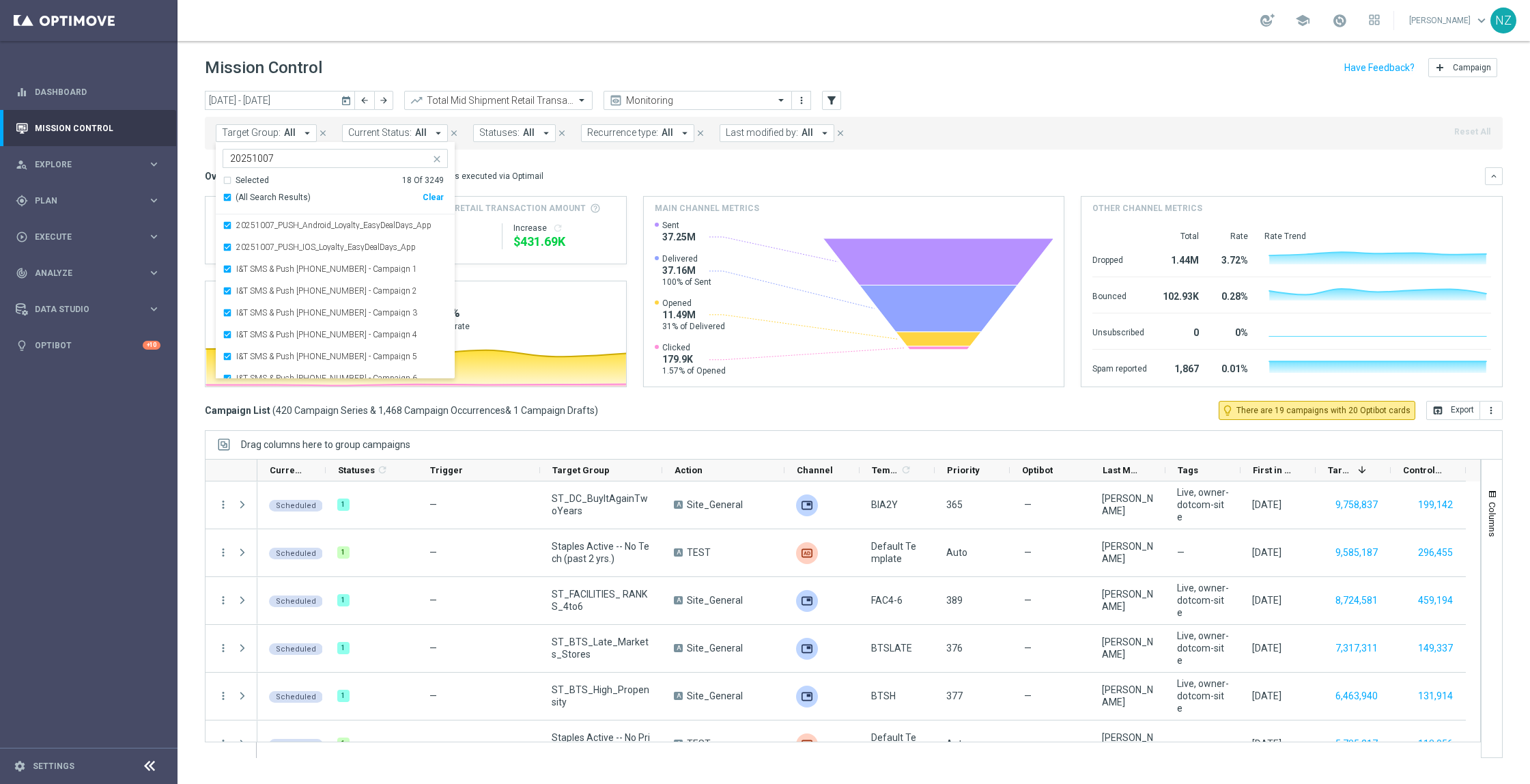
click at [628, 168] on div "Overview: Optimail arrow_drop_down This overview shows data of campaigns execut…" at bounding box center [853, 175] width 1297 height 18
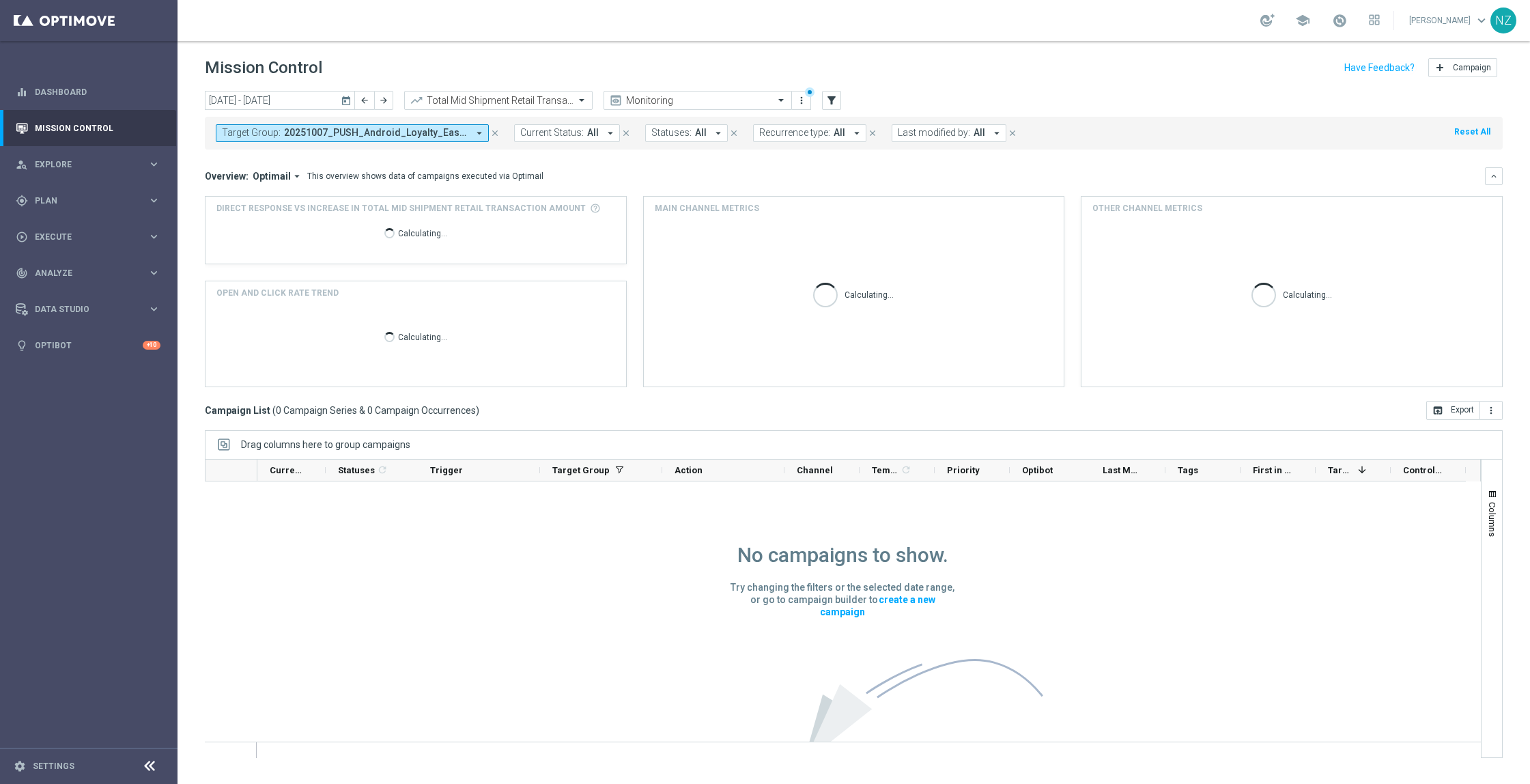
scroll to position [1, 0]
click at [390, 105] on button "arrow_forward" at bounding box center [384, 100] width 19 height 19
type input "[DATE] - [DATE]"
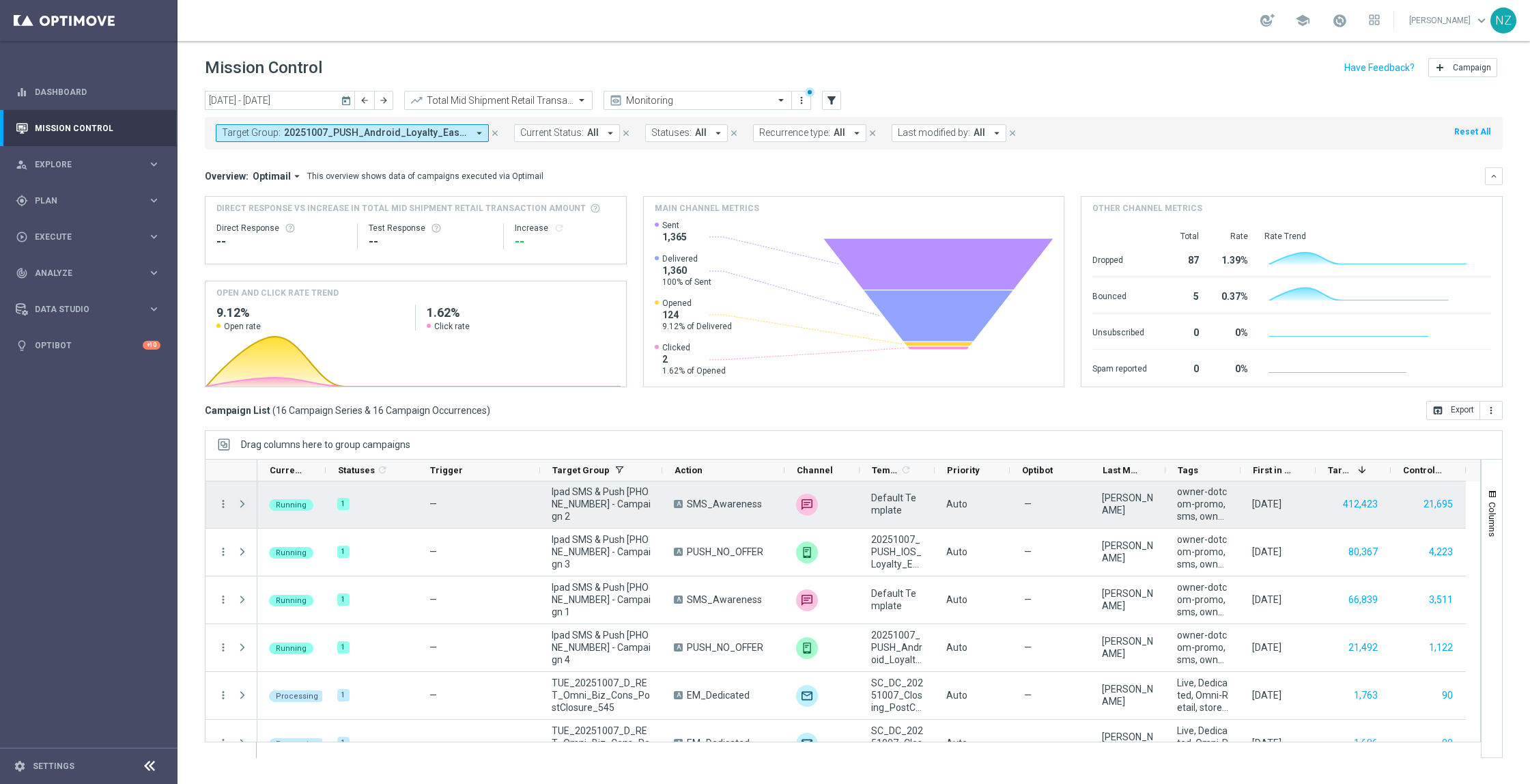
click at [242, 505] on span "Press SPACE to select this row." at bounding box center [242, 503] width 12 height 11
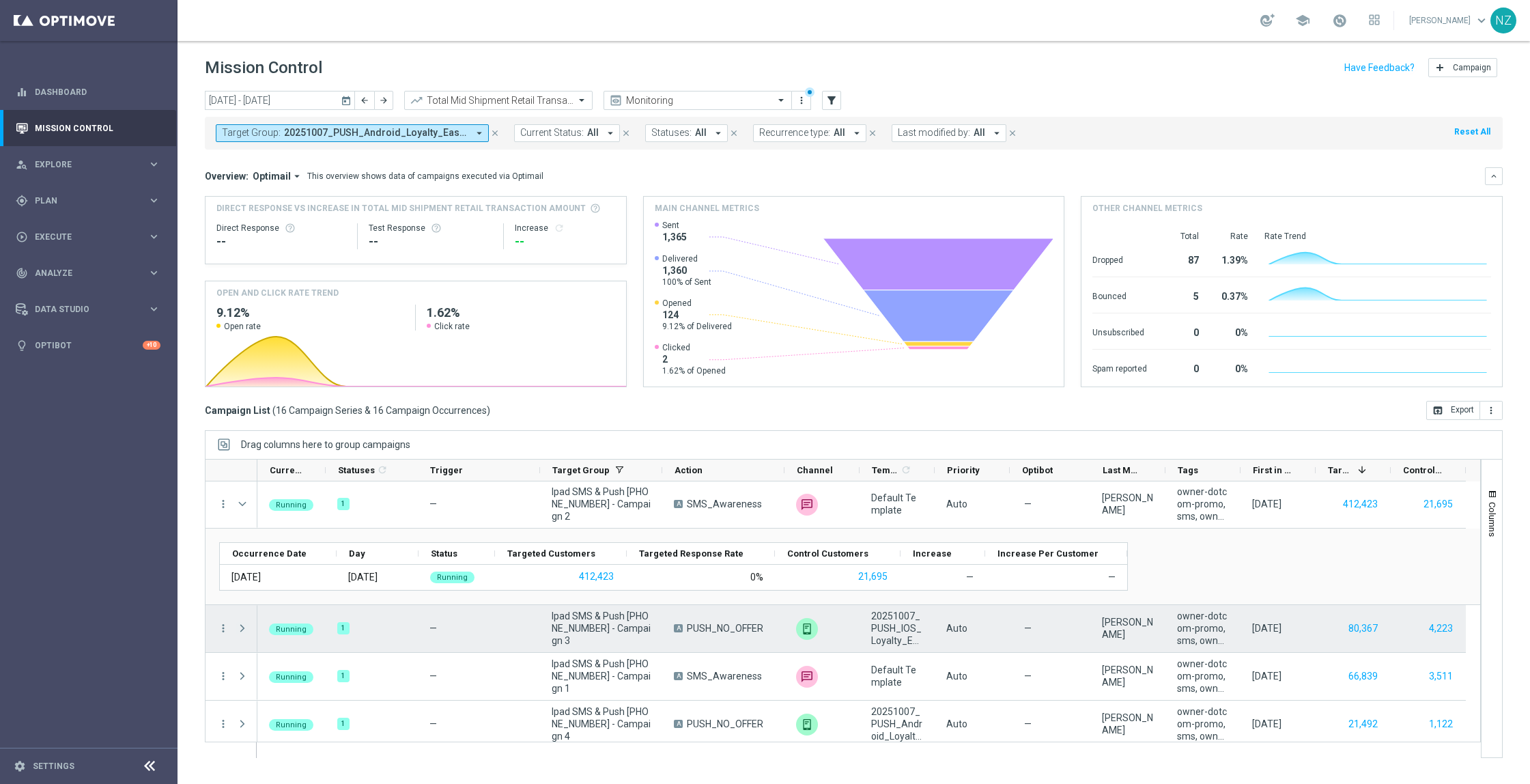
click at [239, 630] on span "Press SPACE to select this row." at bounding box center [242, 628] width 12 height 11
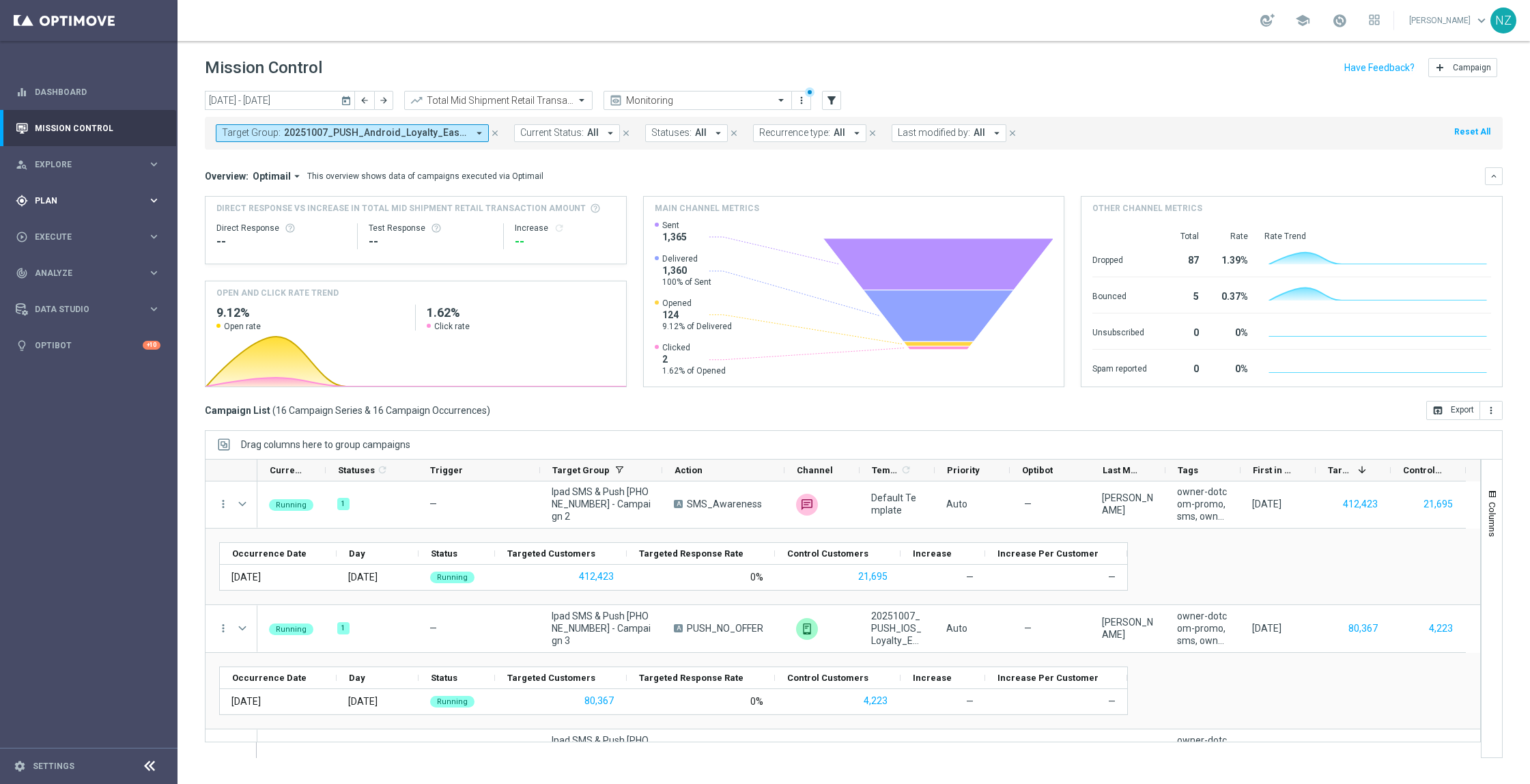
click at [44, 204] on div "gps_fixed Plan" at bounding box center [81, 201] width 131 height 12
click at [55, 289] on link "Streams" at bounding box center [88, 290] width 106 height 11
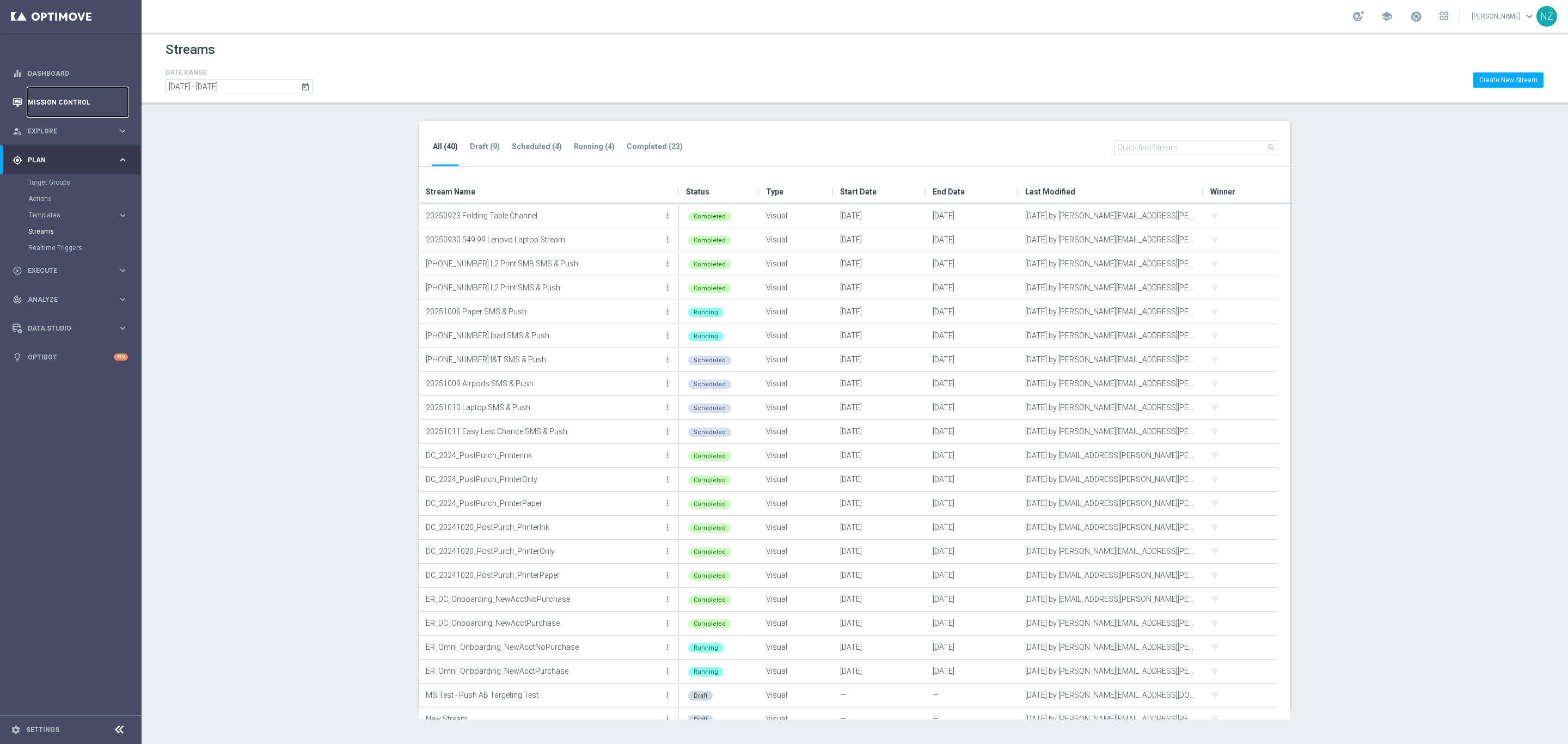
click at [62, 105] on link "Mission Control" at bounding box center [77, 102] width 100 height 29
